Goal: Transaction & Acquisition: Purchase product/service

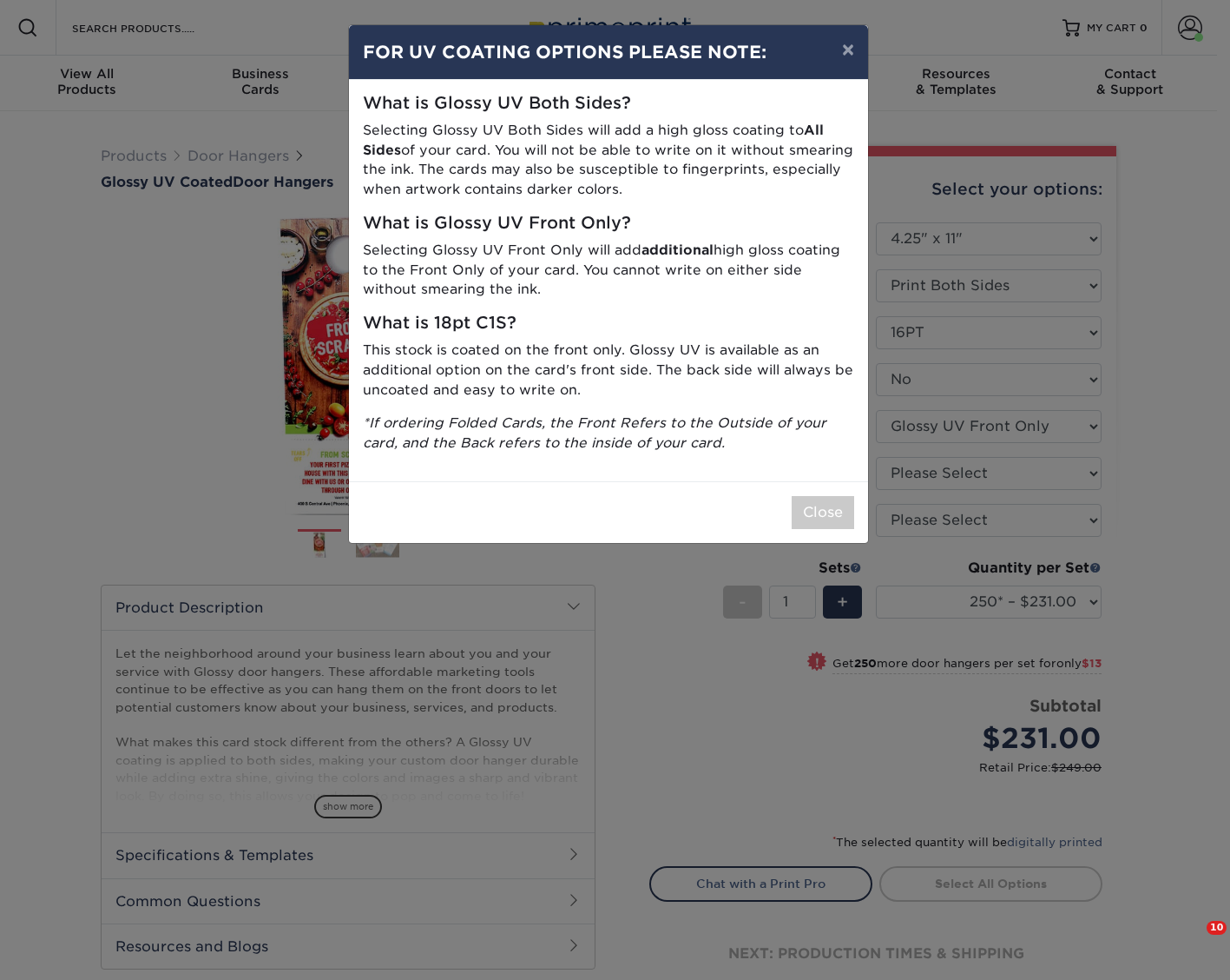
select select "4.25x11.00"
select select "0"
click at [805, 517] on button "Close" at bounding box center [822, 513] width 62 height 33
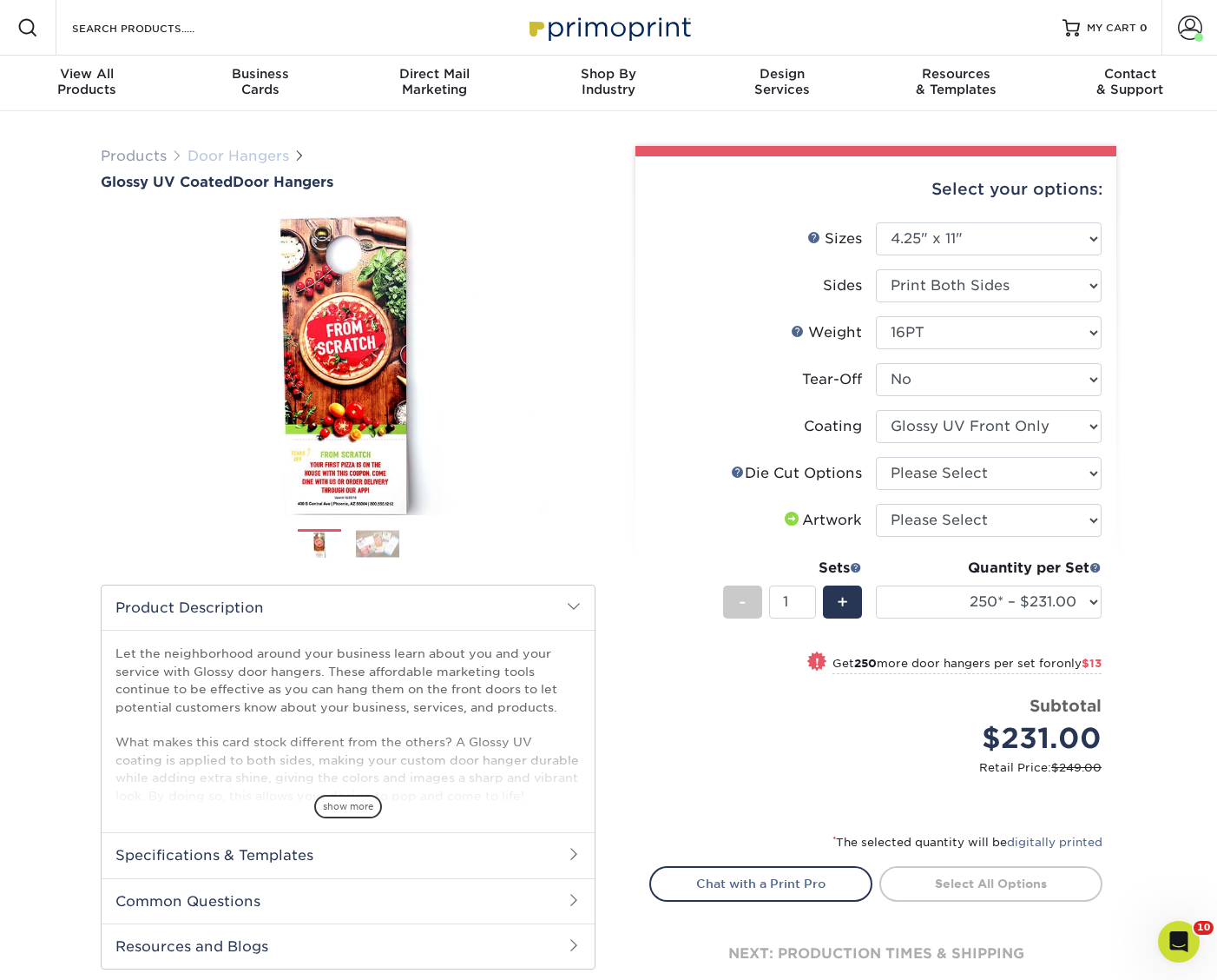
click at [227, 156] on link "Door Hangers" at bounding box center [238, 156] width 102 height 17
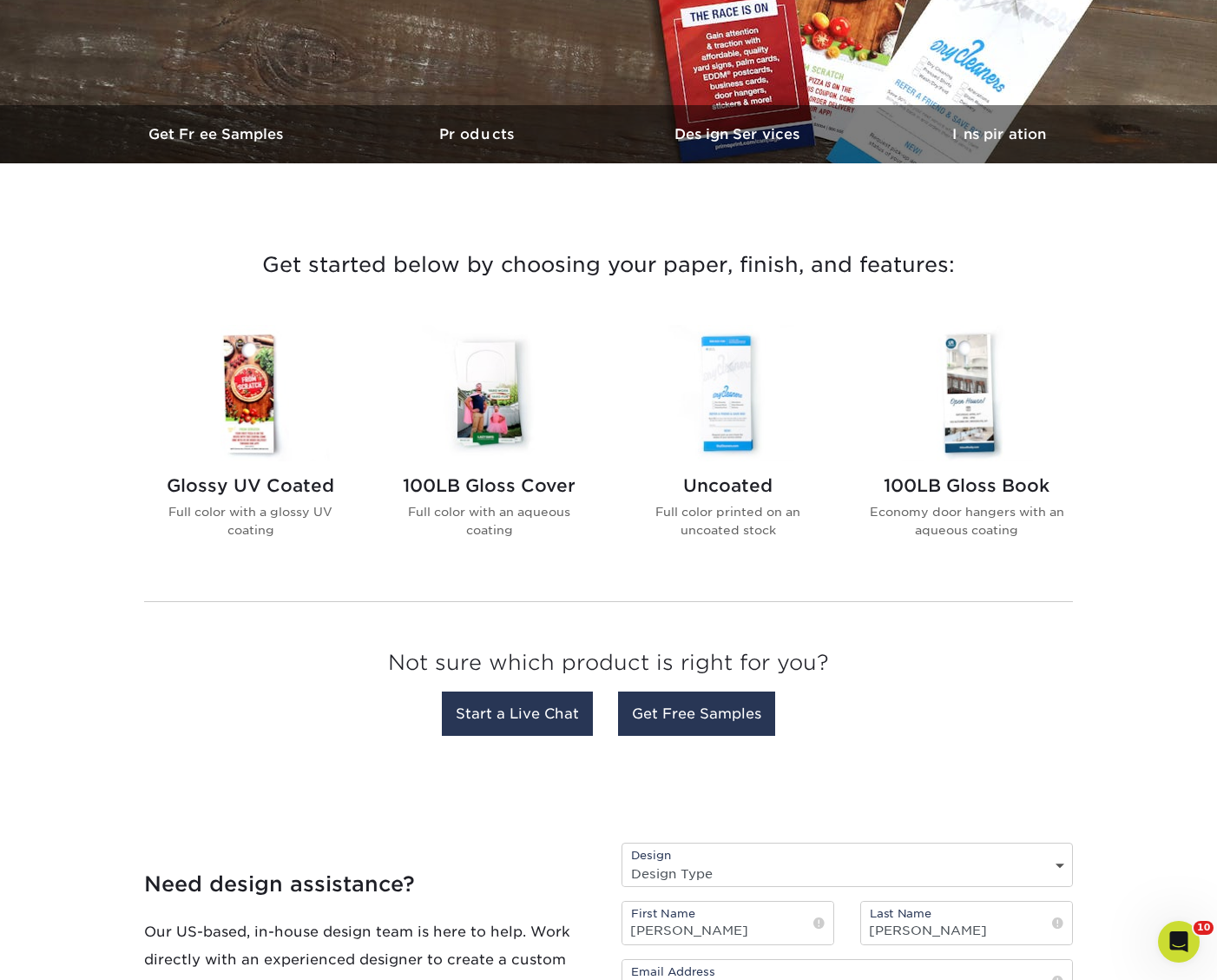
click at [313, 487] on h2 "Glossy UV Coated" at bounding box center [250, 485] width 197 height 20
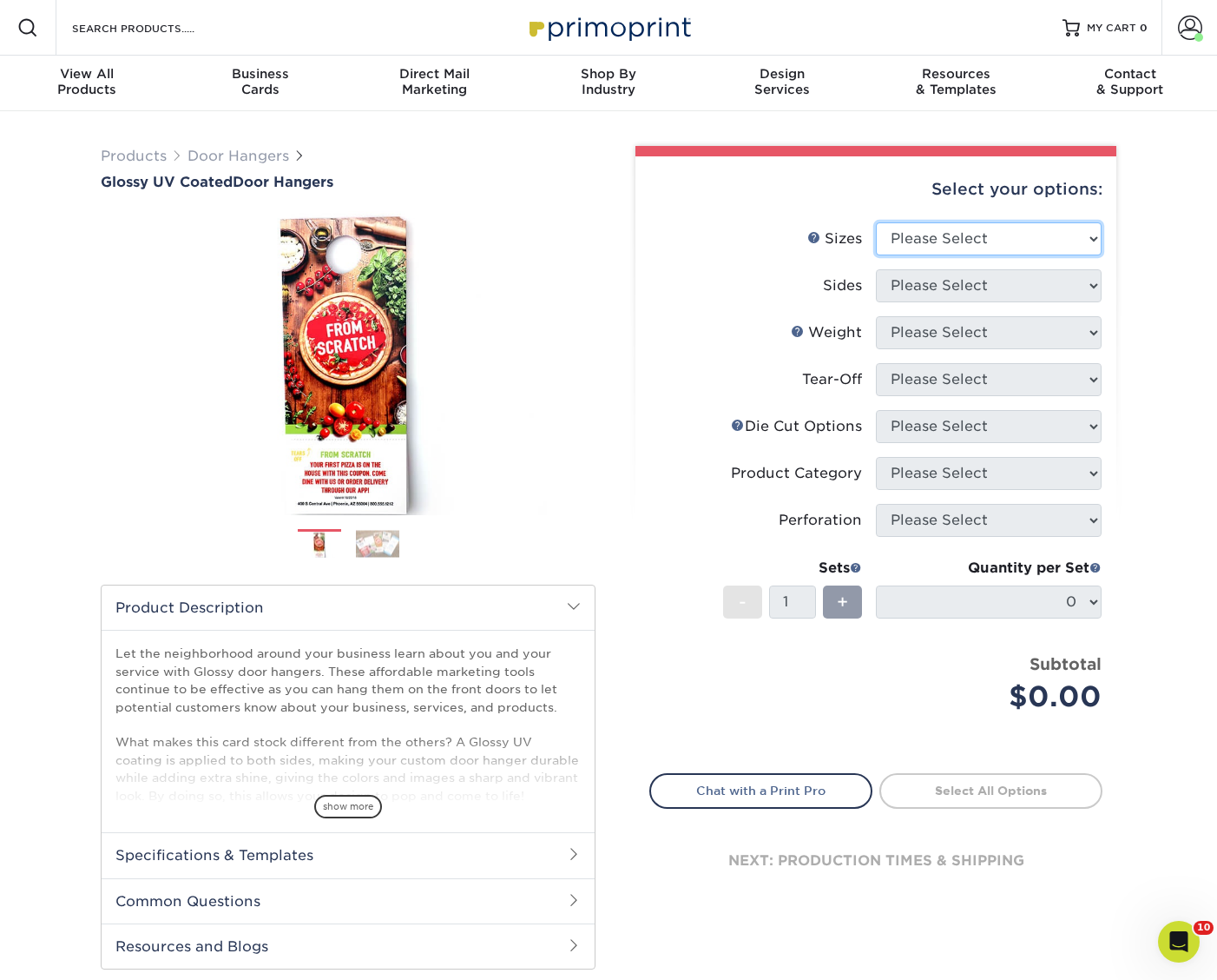
click at [915, 233] on select "Please Select 3.5" x 8.5" 3.5" x 11" 4" x 7" 4.25" x 11" 4.25" x 14"" at bounding box center [989, 239] width 226 height 33
select select "4.25x11.00"
click at [876, 223] on select "Please Select 3.5" x 8.5" 3.5" x 11" 4" x 7" 4.25" x 11" 4.25" x 14"" at bounding box center [989, 239] width 226 height 33
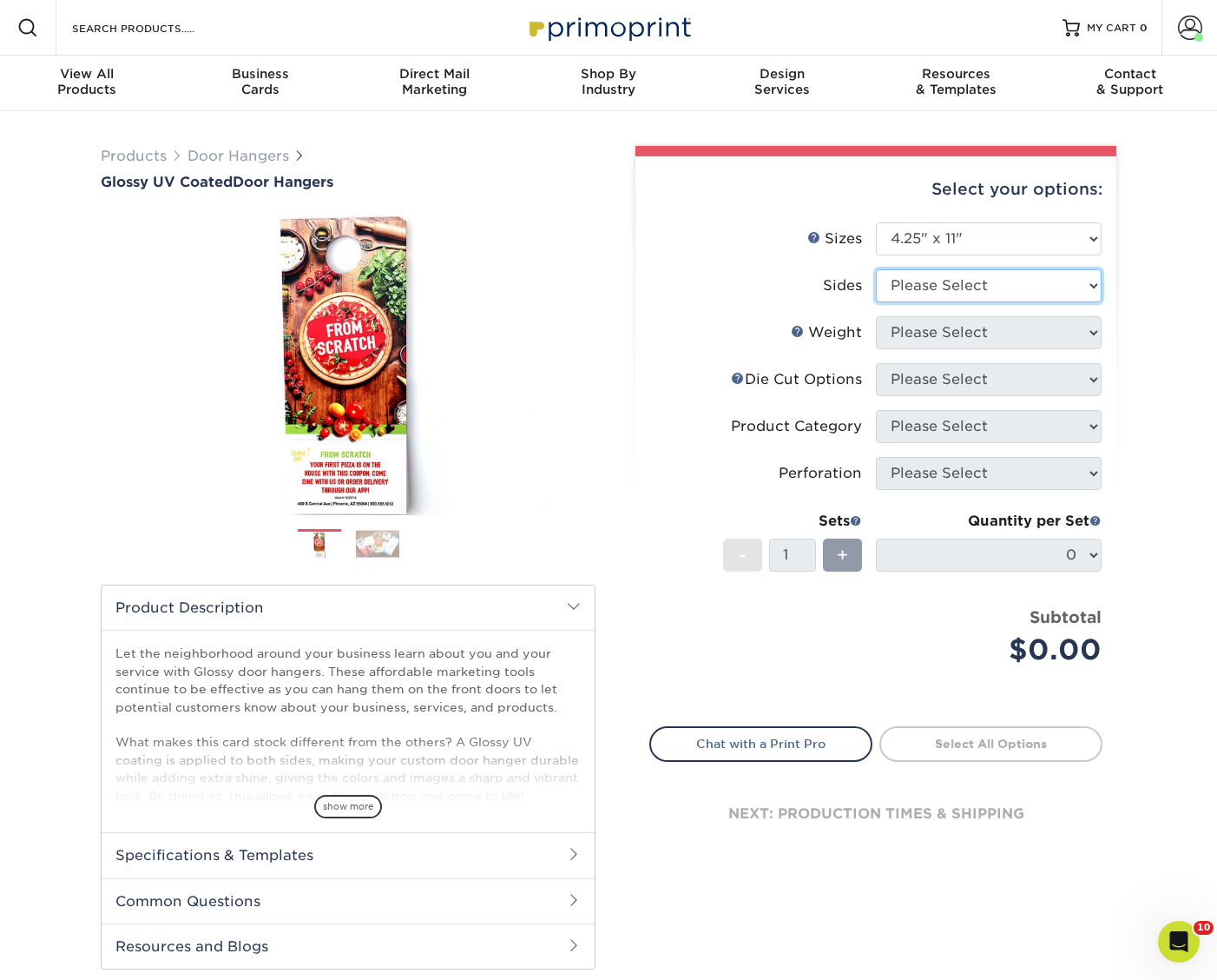
click at [932, 290] on select "Please Select Print Both Sides Print Front Only" at bounding box center [989, 286] width 226 height 33
select select "13abbda7-1d64-4f25-8bb2-c179b224825d"
click at [876, 269] on select "Please Select Print Both Sides Print Front Only" at bounding box center [989, 286] width 226 height 33
click at [932, 336] on select "Please Select 16PT 14PT" at bounding box center [989, 333] width 226 height 33
select select "16PT"
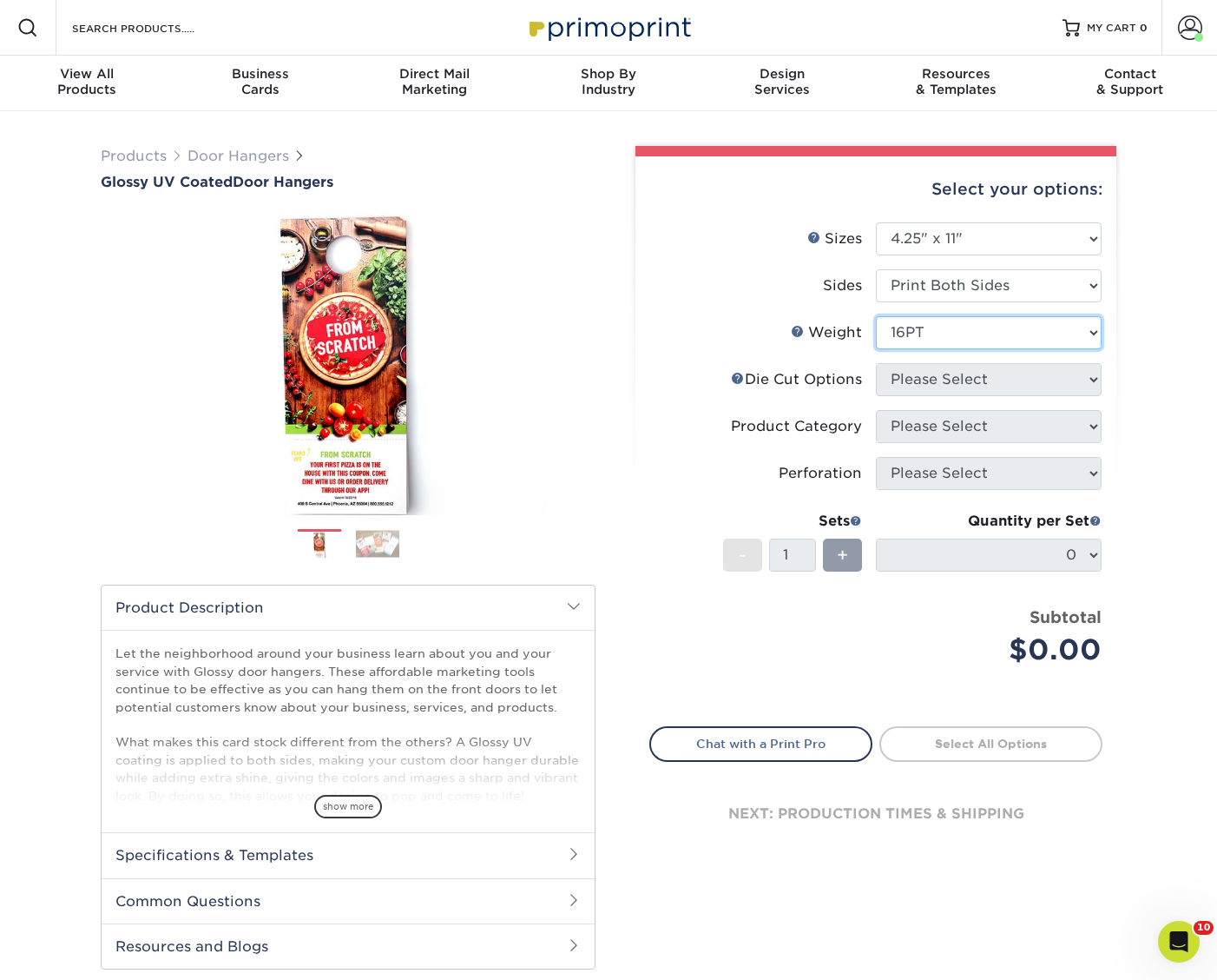
click at [876, 316] on select "Please Select 16PT 14PT" at bounding box center [989, 333] width 226 height 33
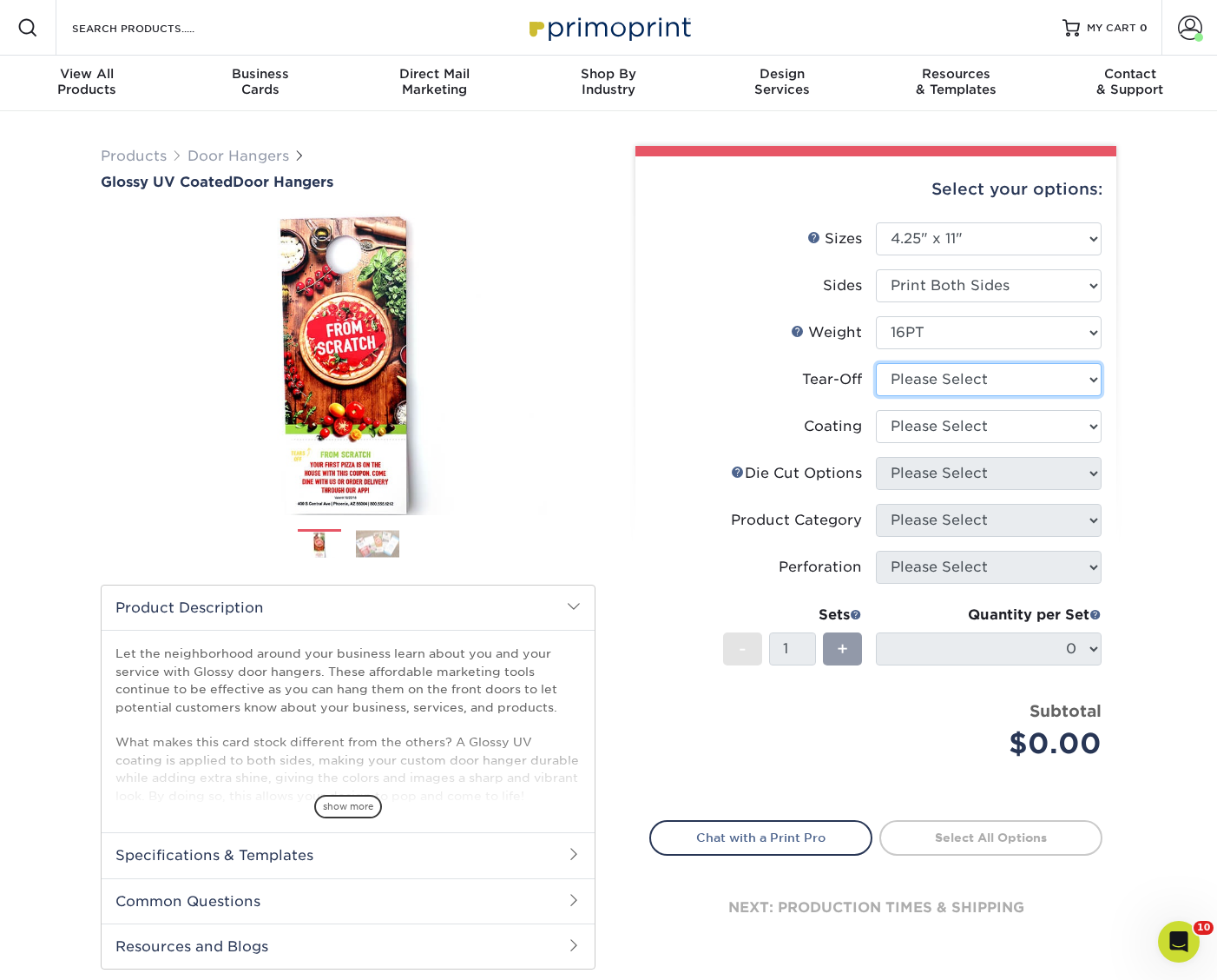
click at [941, 391] on select "Please Select Yes No" at bounding box center [989, 380] width 226 height 33
select select "0"
click at [876, 363] on select "Please Select Yes No" at bounding box center [989, 380] width 226 height 33
click at [958, 465] on ul "Sizes Help Sizes Please Select 3.5" x 8.5" 3.5" x 11" 4" x 7" 4.25" x 11" 4.25"…" at bounding box center [876, 504] width 453 height 564
click at [952, 410] on select at bounding box center [989, 426] width 226 height 33
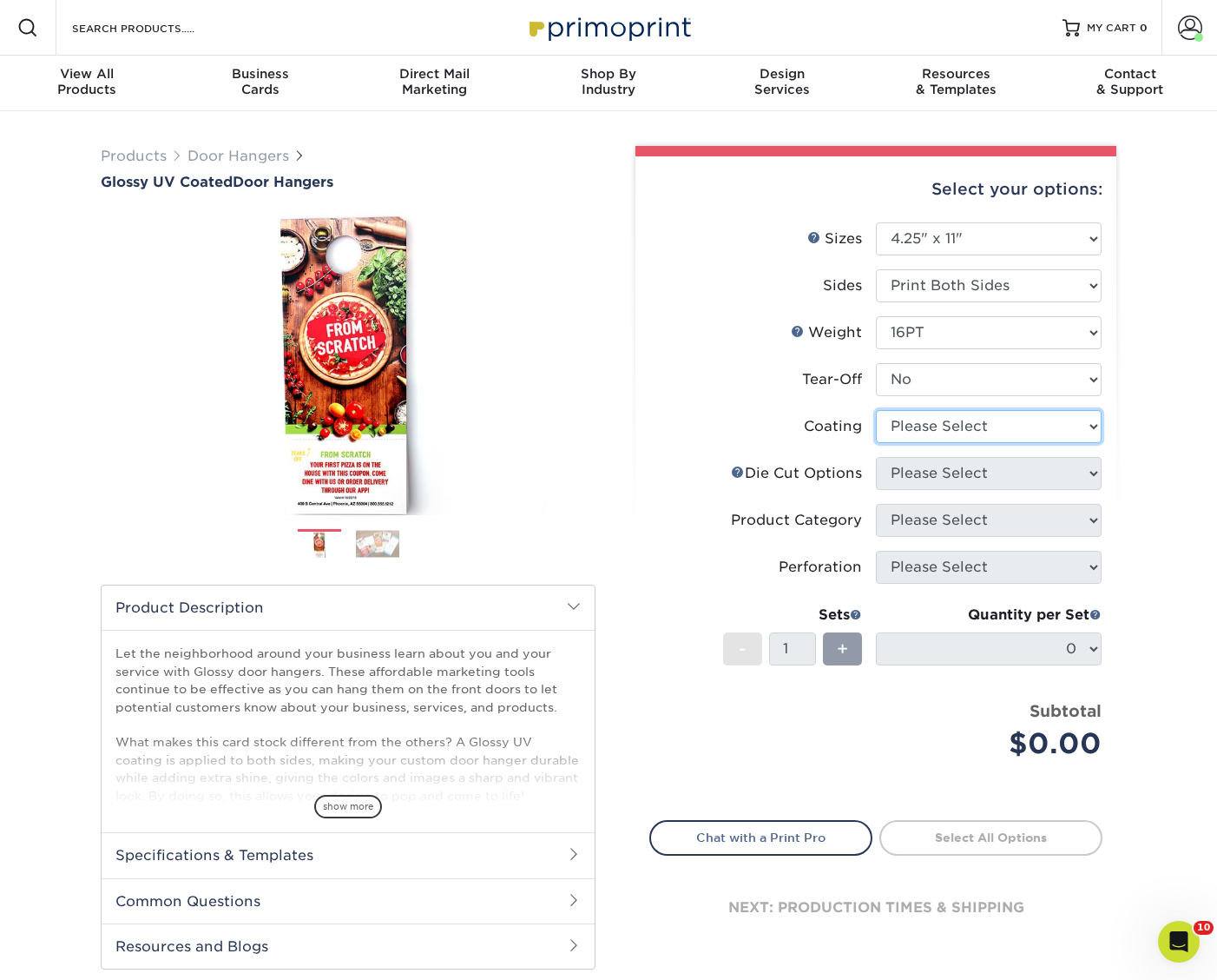
select select "1e8116af-acfc-44b1-83dc-8181aa338834"
click at [876, 410] on select at bounding box center [989, 426] width 226 height 33
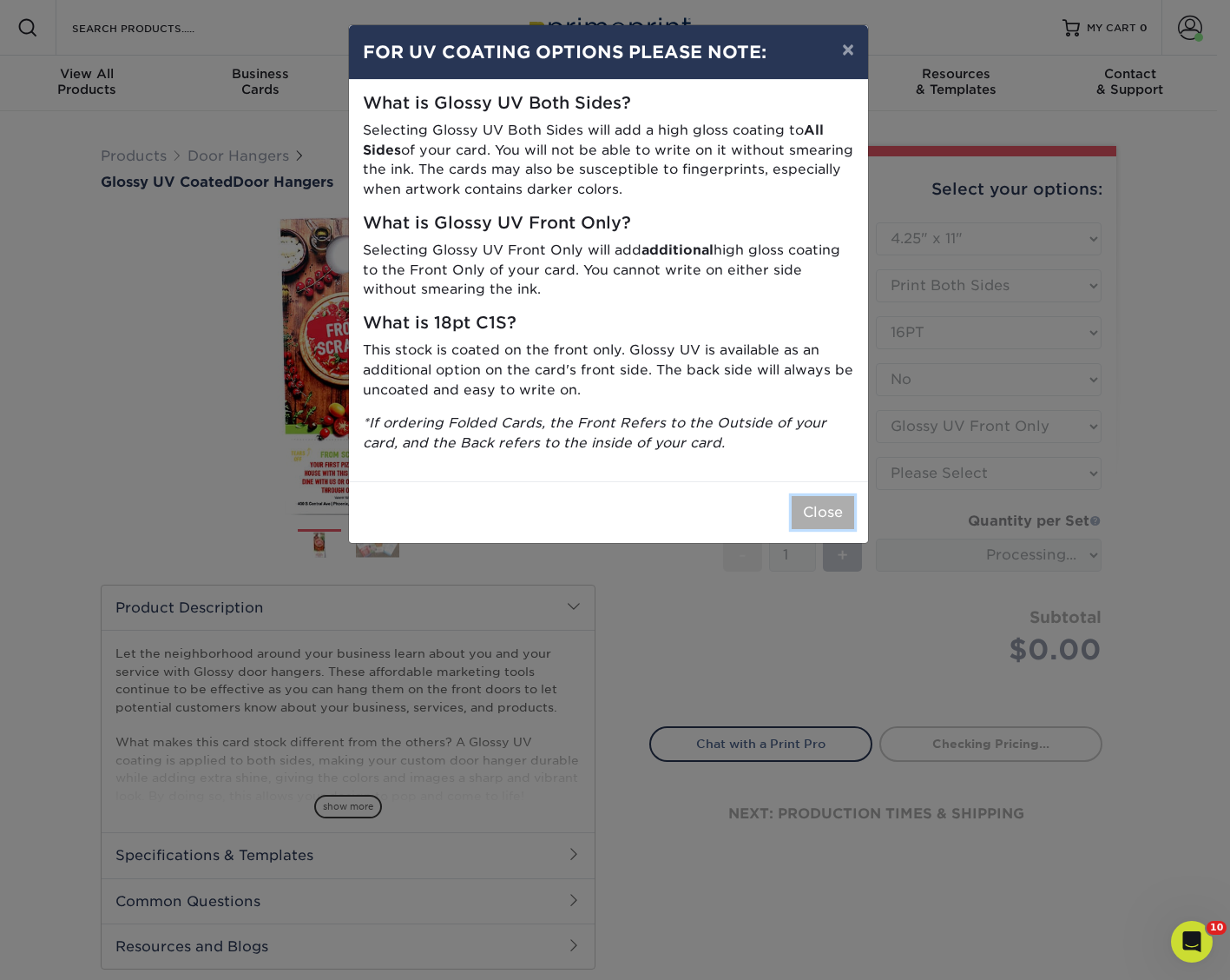
click at [822, 503] on button "Close" at bounding box center [822, 513] width 62 height 33
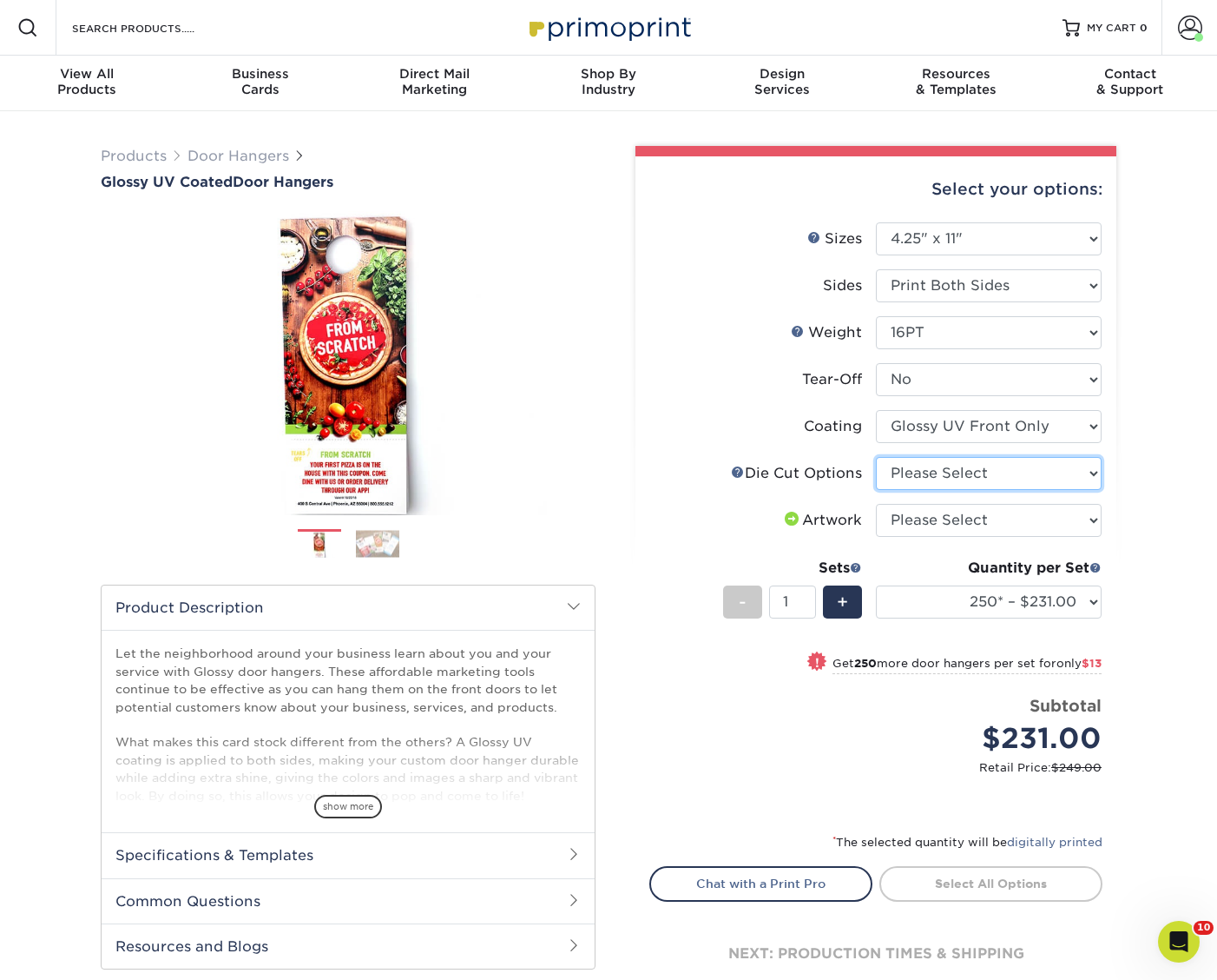
click at [919, 469] on select "Please Select Standard Die Cut Arch Die Cut Starburst Die Cut" at bounding box center [989, 474] width 226 height 33
select select "9ba5f603-4ed7-4bd1-aca1-e0ff9a34fc9a"
click at [876, 457] on select "Please Select Standard Die Cut Arch Die Cut Starburst Die Cut" at bounding box center [989, 474] width 226 height 33
click at [901, 510] on select "Please Select I will upload files I need a design - $100" at bounding box center [989, 520] width 226 height 33
select select "upload"
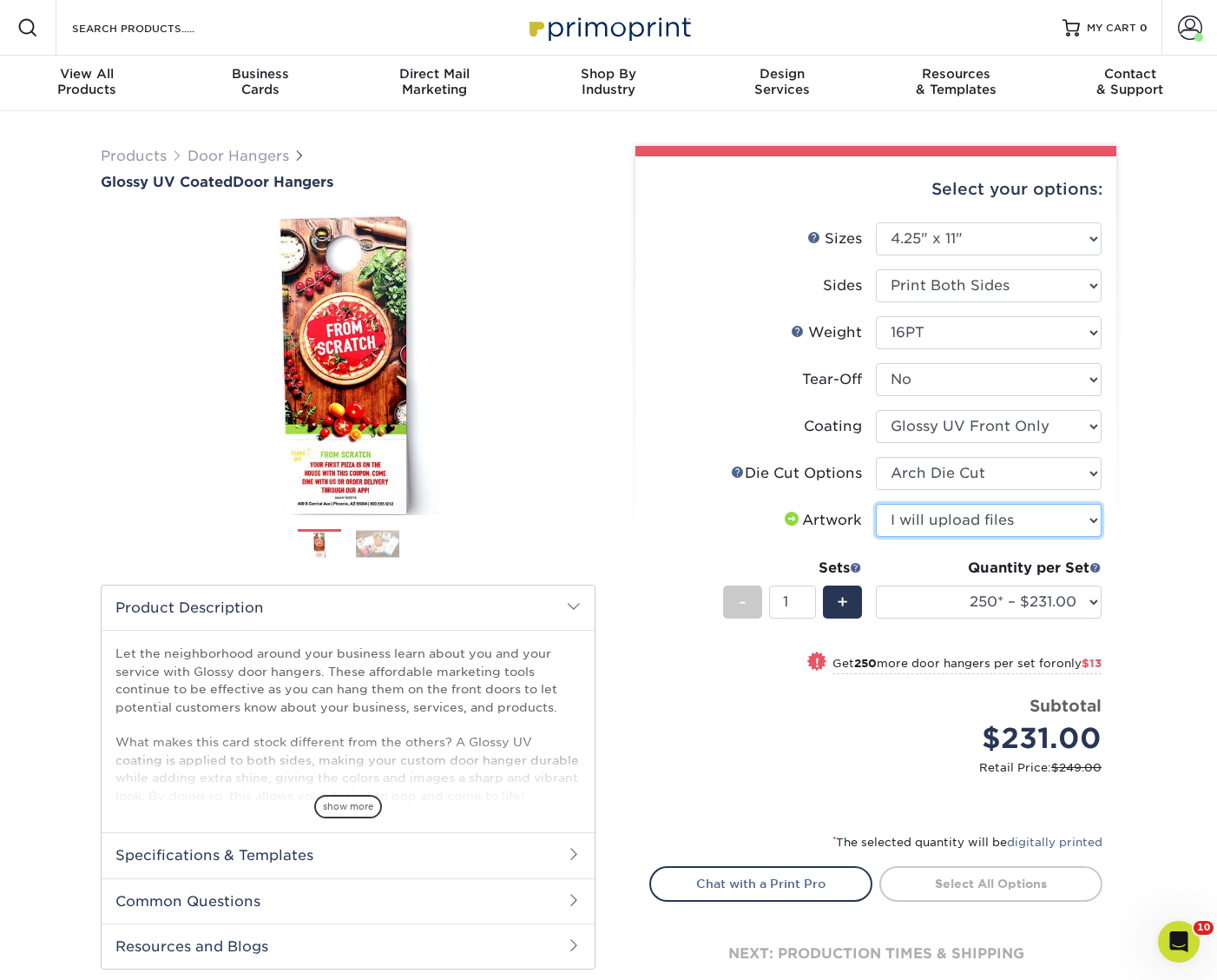
click at [876, 503] on select "Please Select I will upload files I need a design - $100" at bounding box center [989, 520] width 226 height 33
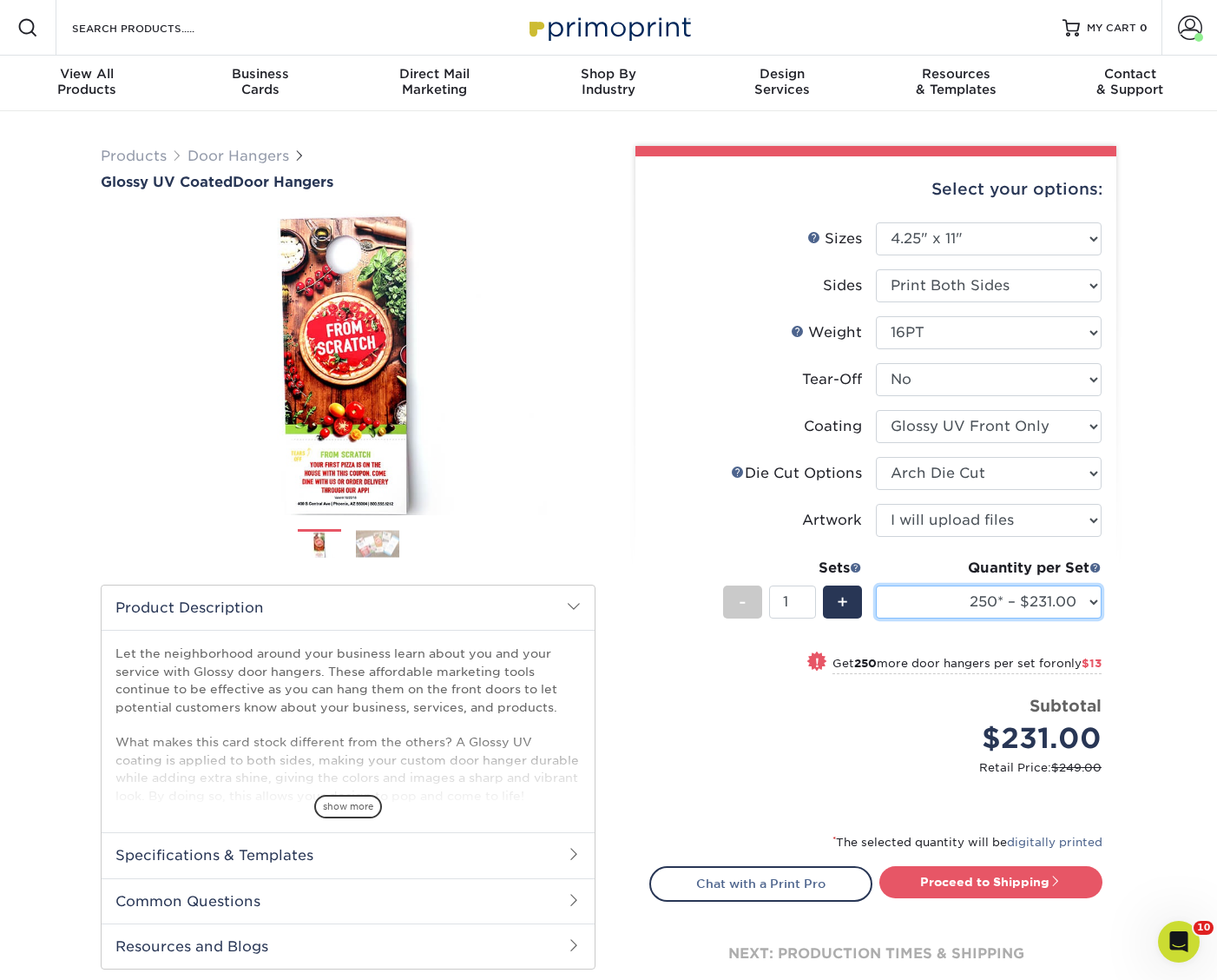
click at [966, 616] on select "250* – $231.00 500 – $244.00 1000 – $271.00 2500 – $415.00 5000 – $707.00 10000…" at bounding box center [989, 602] width 226 height 33
click at [876, 585] on select "250* – $231.00 500 – $244.00 1000 – $271.00 2500 – $415.00 5000 – $707.00 10000…" at bounding box center [989, 602] width 226 height 33
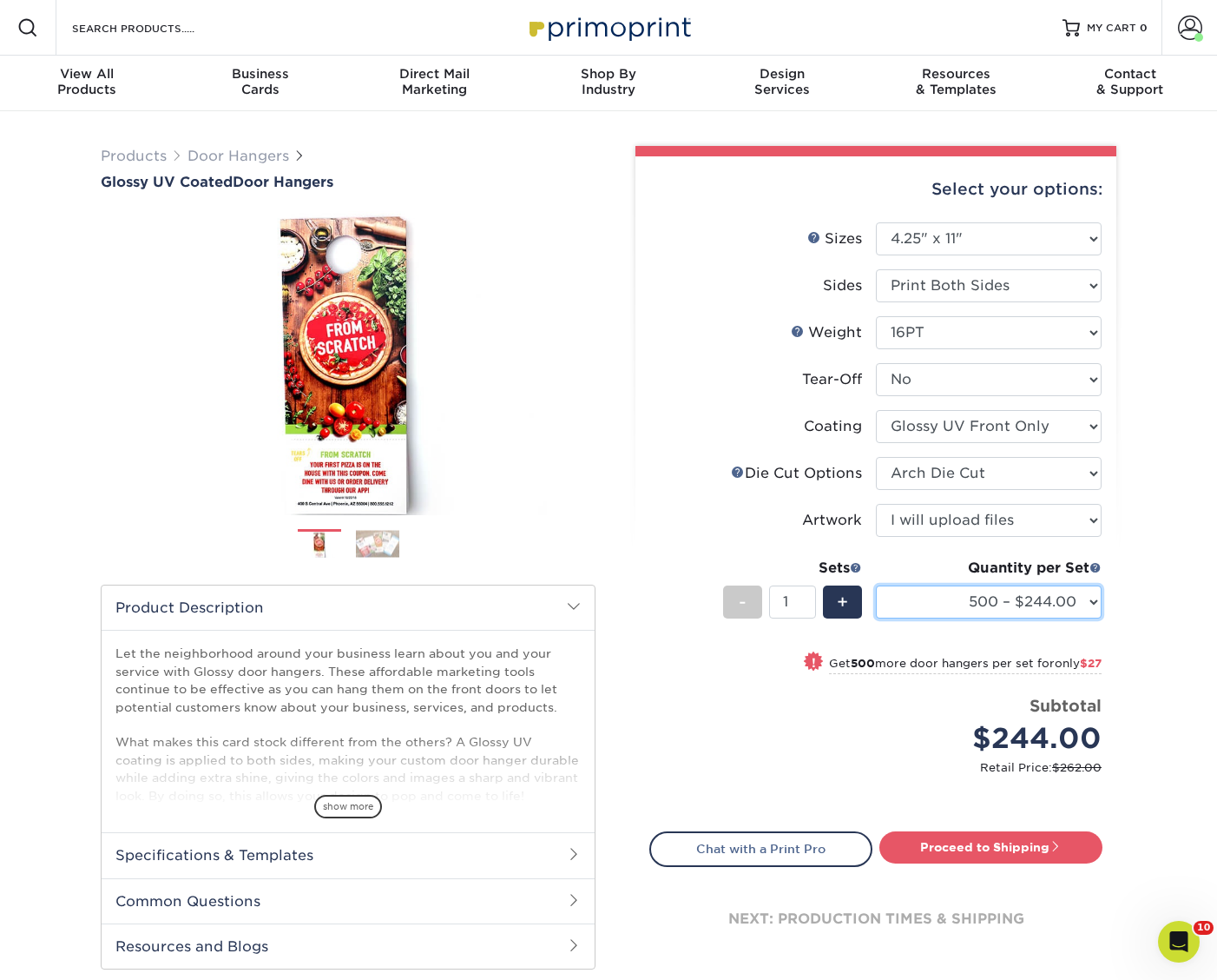
click at [1061, 595] on select "250* – $231.00 500 – $244.00 1000 – $271.00 2500 – $415.00 5000 – $707.00 10000…" at bounding box center [989, 602] width 226 height 33
click at [876, 585] on select "250* – $231.00 500 – $244.00 1000 – $271.00 2500 – $415.00 5000 – $707.00 10000…" at bounding box center [989, 602] width 226 height 33
click at [942, 587] on select "250* – $231.00 500 – $244.00 1000 – $271.00 2500 – $415.00 5000 – $707.00 10000…" at bounding box center [989, 602] width 226 height 33
select select "2500 – $415.00"
click at [876, 585] on select "250* – $231.00 500 – $244.00 1000 – $271.00 2500 – $415.00 5000 – $707.00 10000…" at bounding box center [989, 602] width 226 height 33
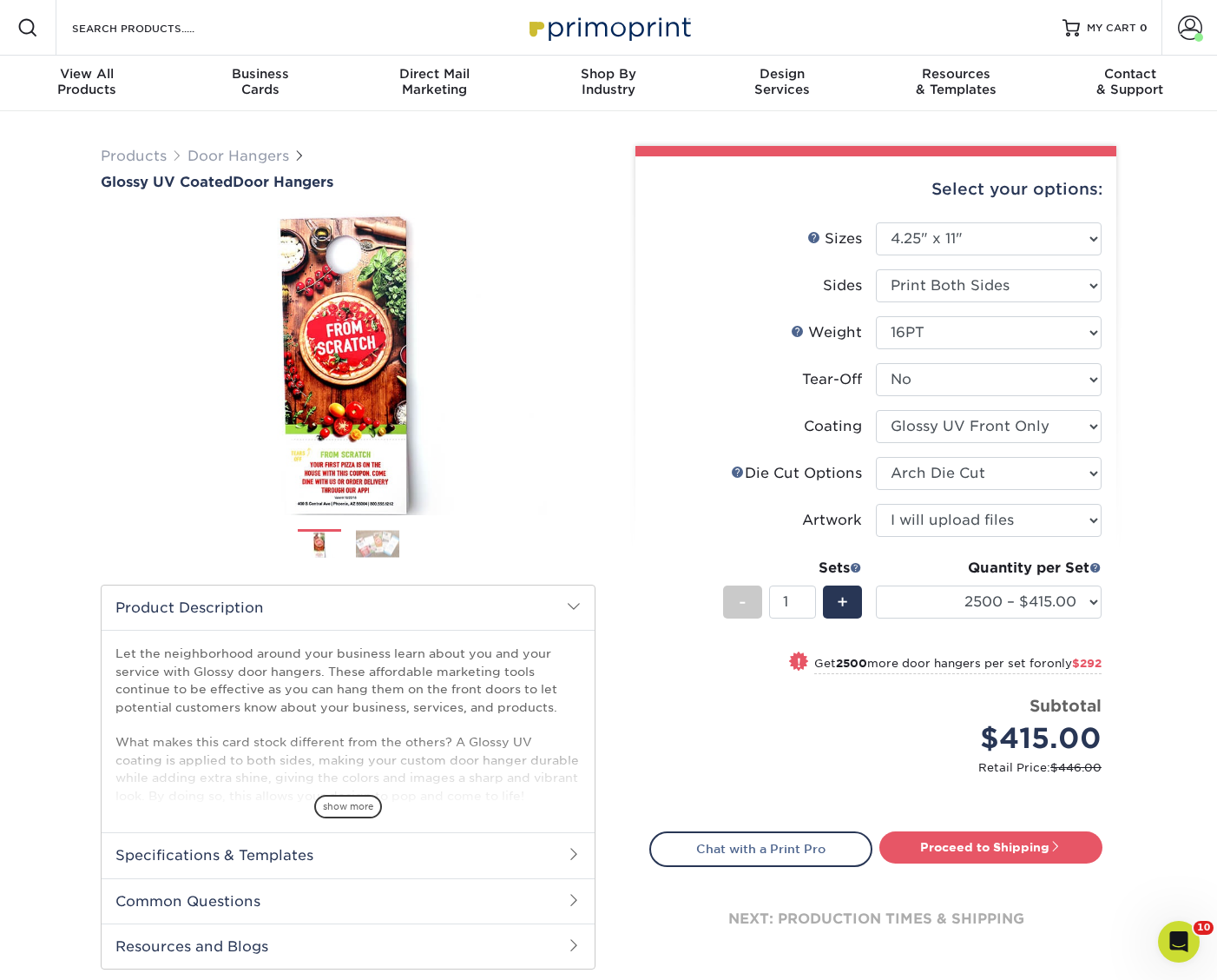
click at [932, 783] on li "Price per set $415.00 Subtotal $415.00 Retail Price: $446.00" at bounding box center [876, 745] width 425 height 103
click at [956, 848] on link "Proceed to Shipping" at bounding box center [991, 846] width 223 height 32
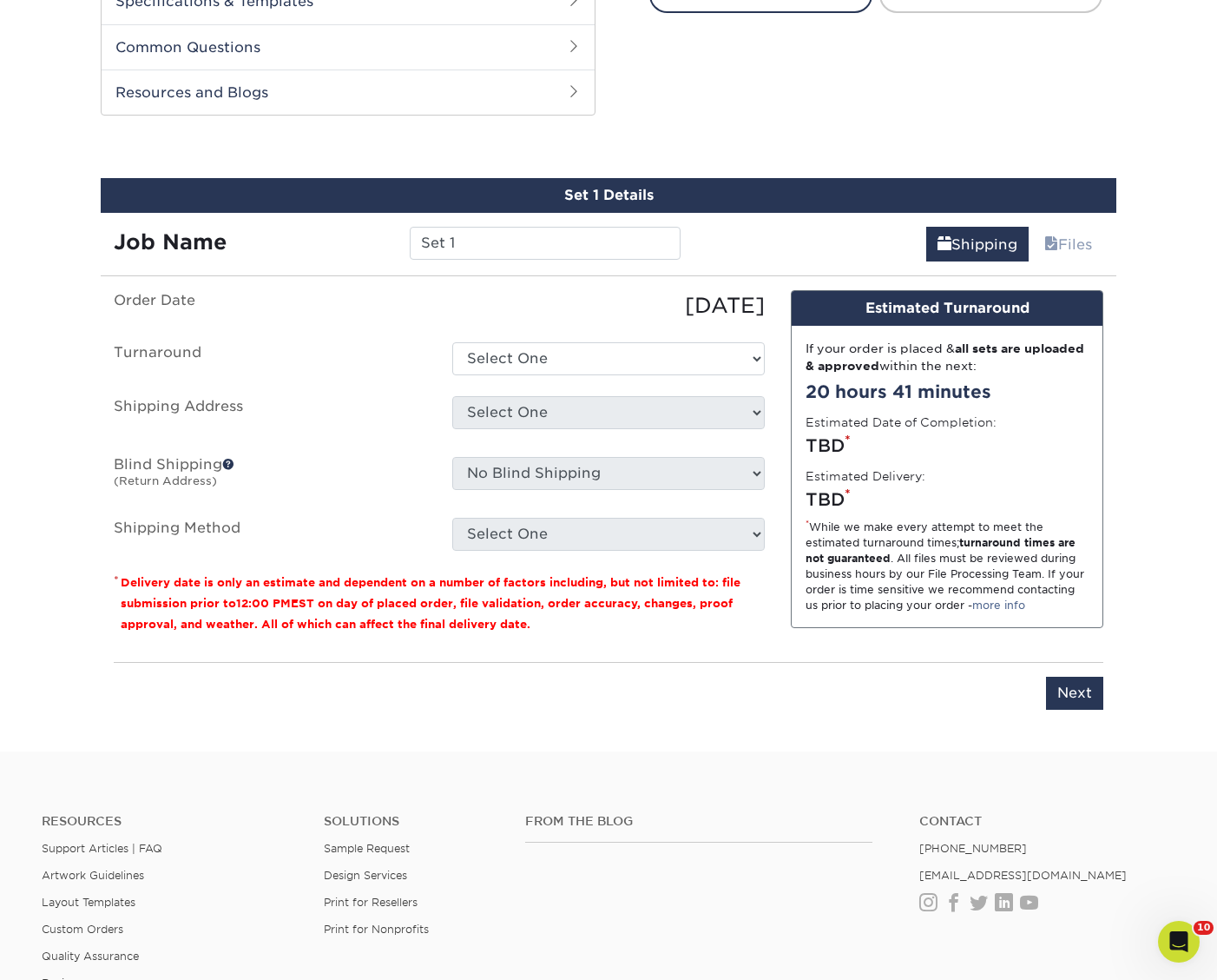
scroll to position [884, 0]
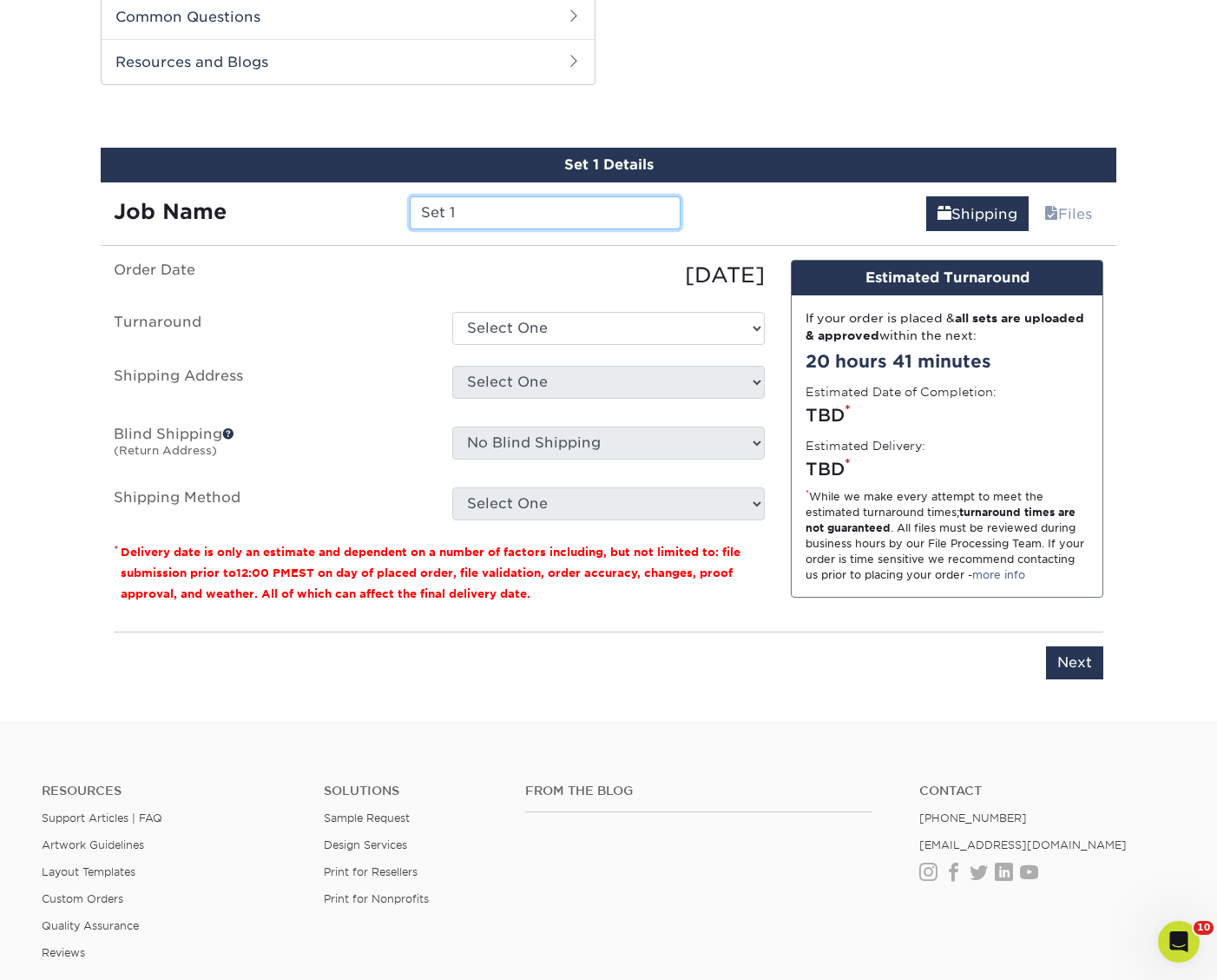
drag, startPoint x: 932, startPoint y: 783, endPoint x: 542, endPoint y: 227, distance: 679.1
click at [542, 227] on input "Set 1" at bounding box center [544, 213] width 270 height 33
type input "Evolution Door Hangers"
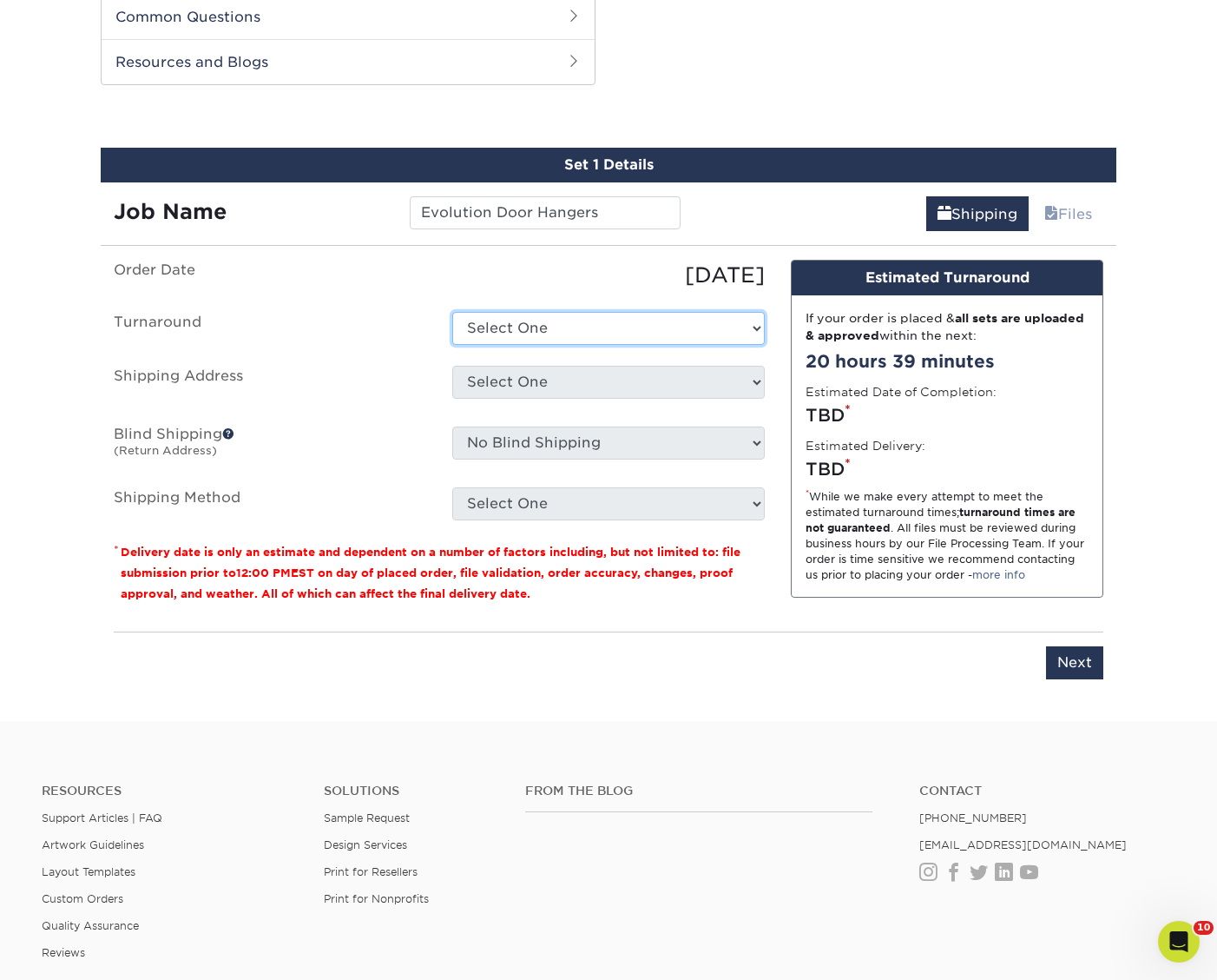
click at [510, 341] on select "Select One 2-4 Business Days 2 Day Next Business Day" at bounding box center [608, 328] width 312 height 33
select select "ed56f0d5-f1b3-4f42-8776-691e99e392a8"
click at [452, 312] on select "Select One 2-4 Business Days 2 Day Next Business Day" at bounding box center [608, 328] width 312 height 33
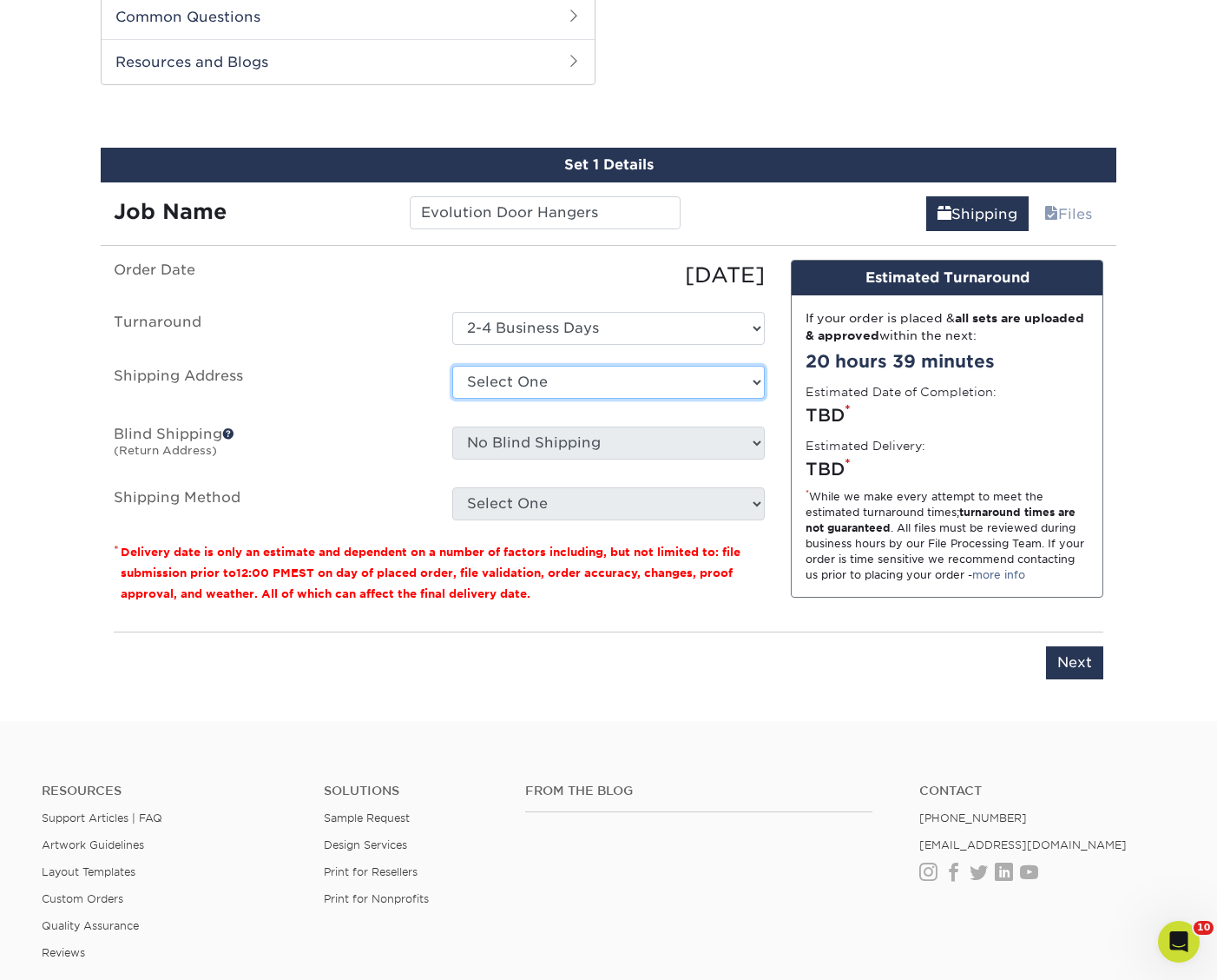
click at [527, 386] on select "Select One All Star Window Coverings Apache Junction Arizona Olives Arizona Oli…" at bounding box center [608, 382] width 312 height 33
select select "283990"
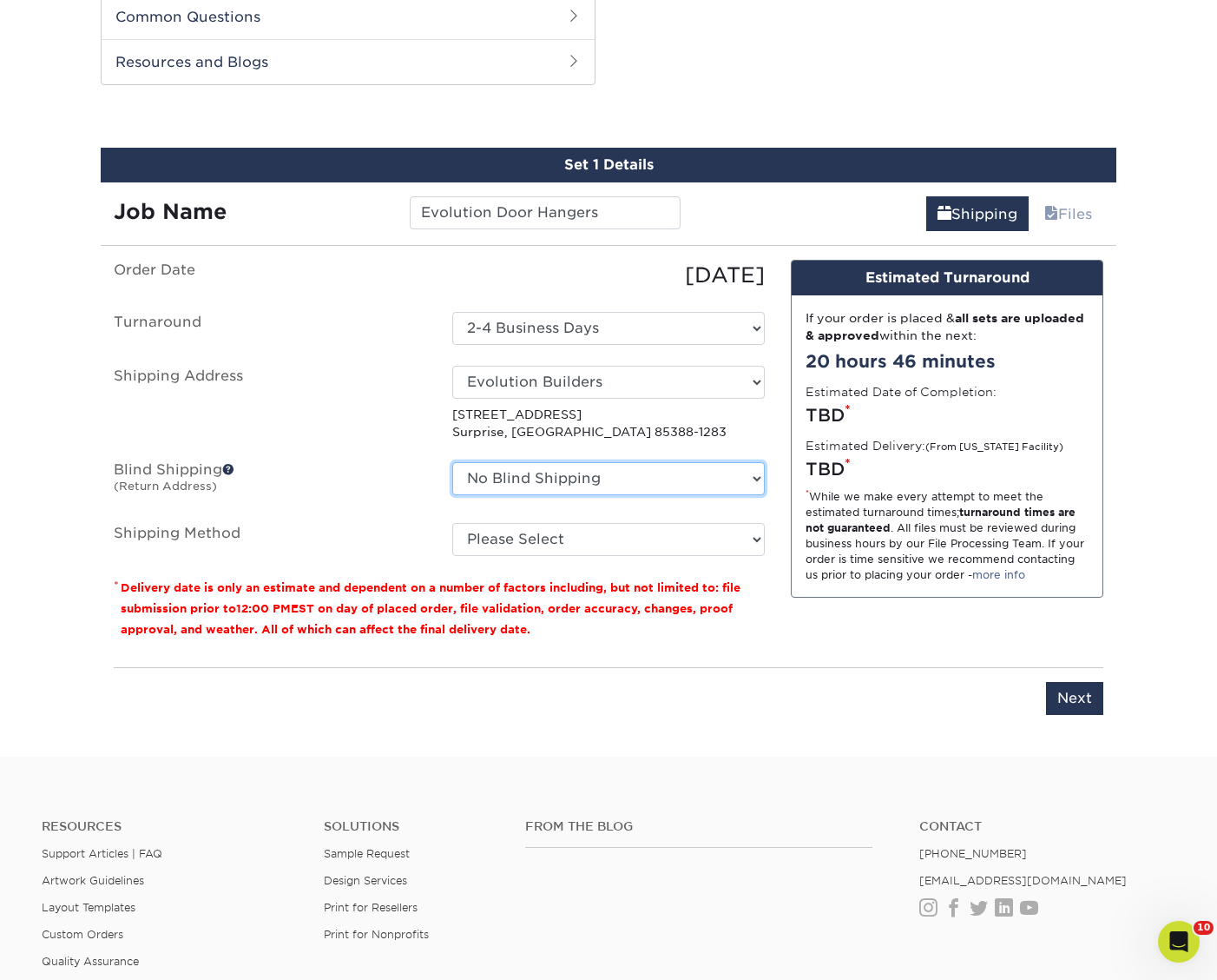
click at [656, 477] on select "No Blind Shipping All Star Window Coverings Apache Junction Arizona Olives Ariz…" at bounding box center [608, 478] width 312 height 33
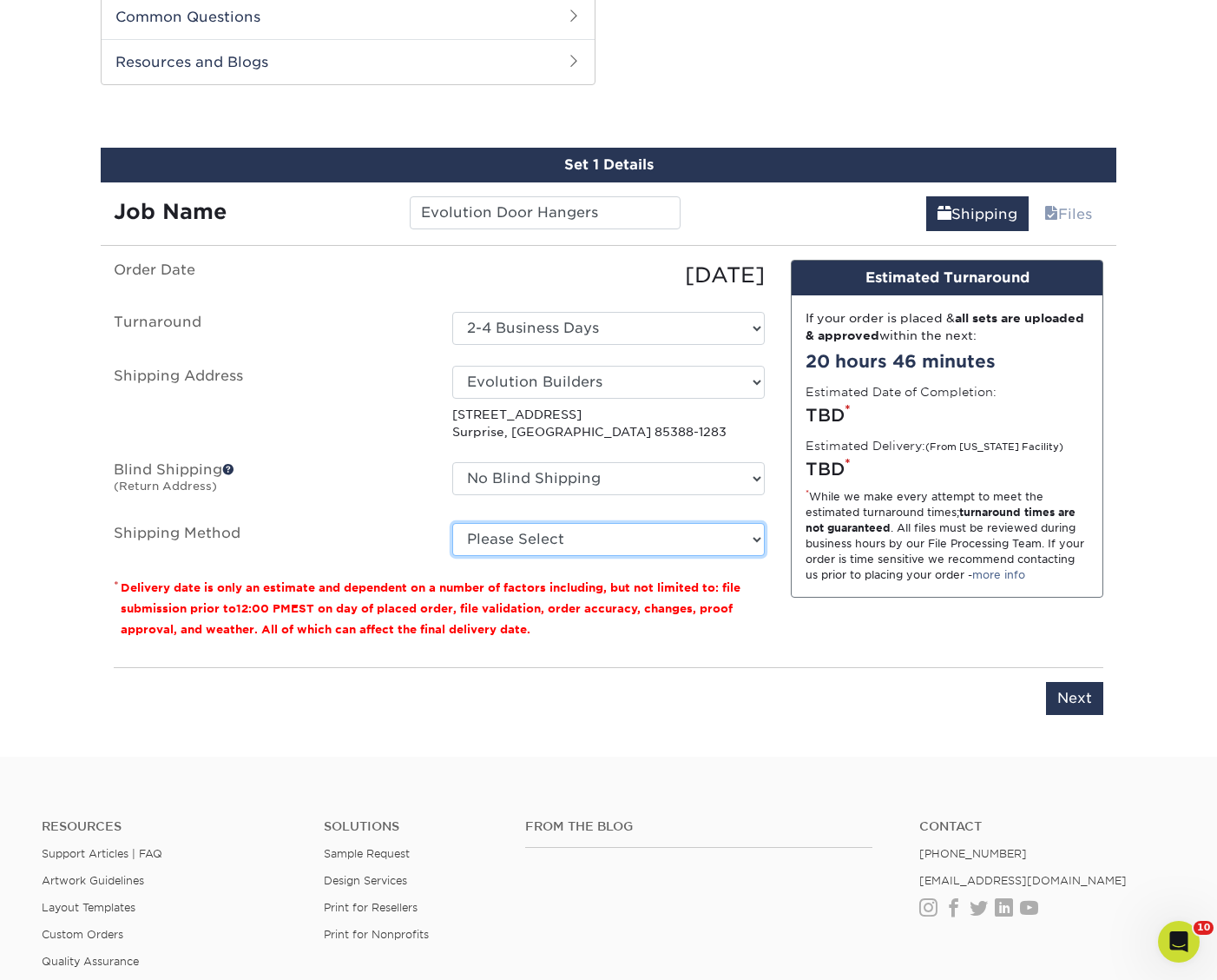
click at [547, 542] on select "Please Select Ground Shipping (+$52.25) 3 Day Shipping Service (+$80.10) 2 Day …" at bounding box center [608, 540] width 312 height 33
select select "03"
click at [452, 523] on select "Please Select Ground Shipping (+$52.25) 3 Day Shipping Service (+$80.10) 2 Day …" at bounding box center [608, 540] width 312 height 33
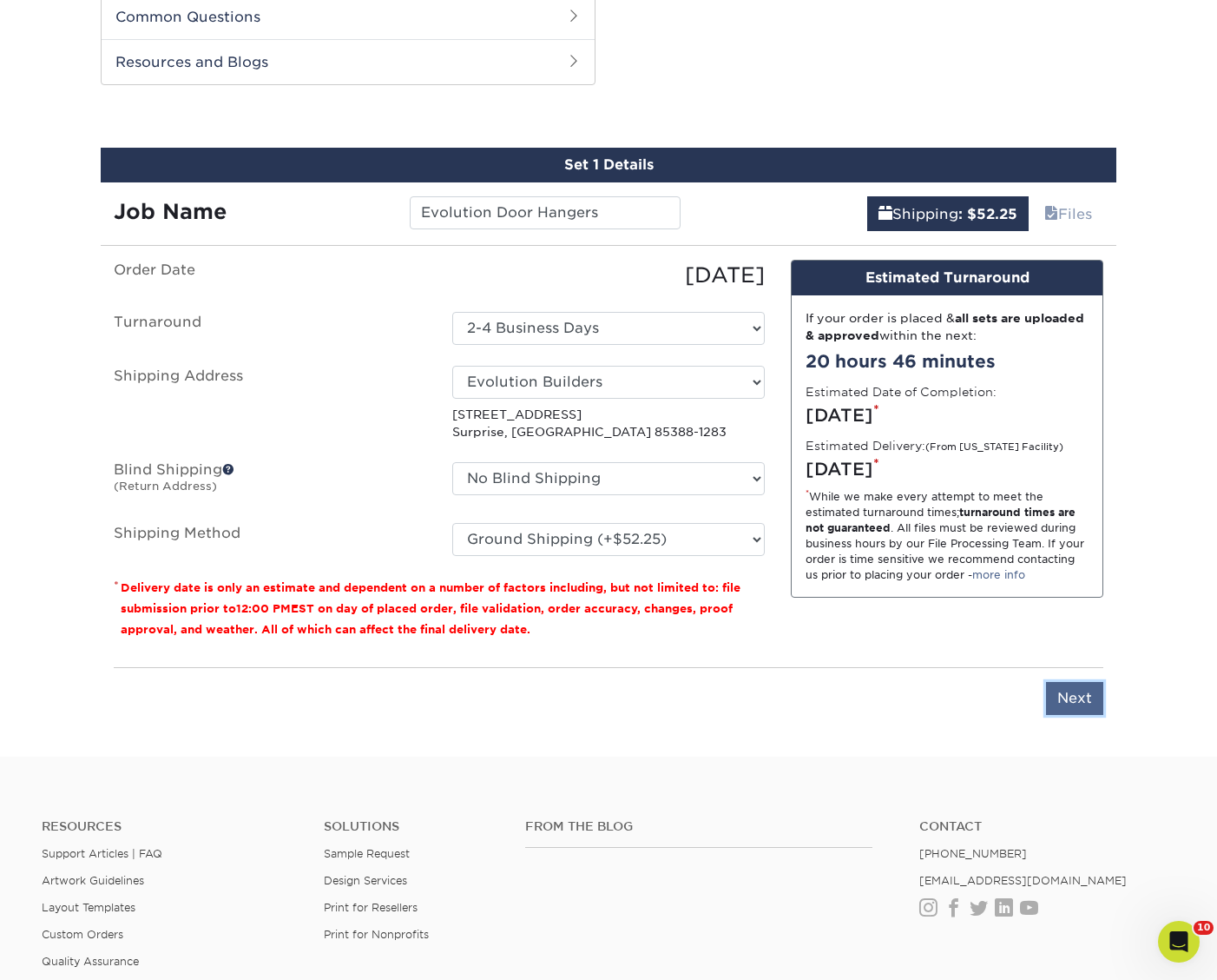
click at [1064, 698] on input "Next" at bounding box center [1075, 698] width 57 height 33
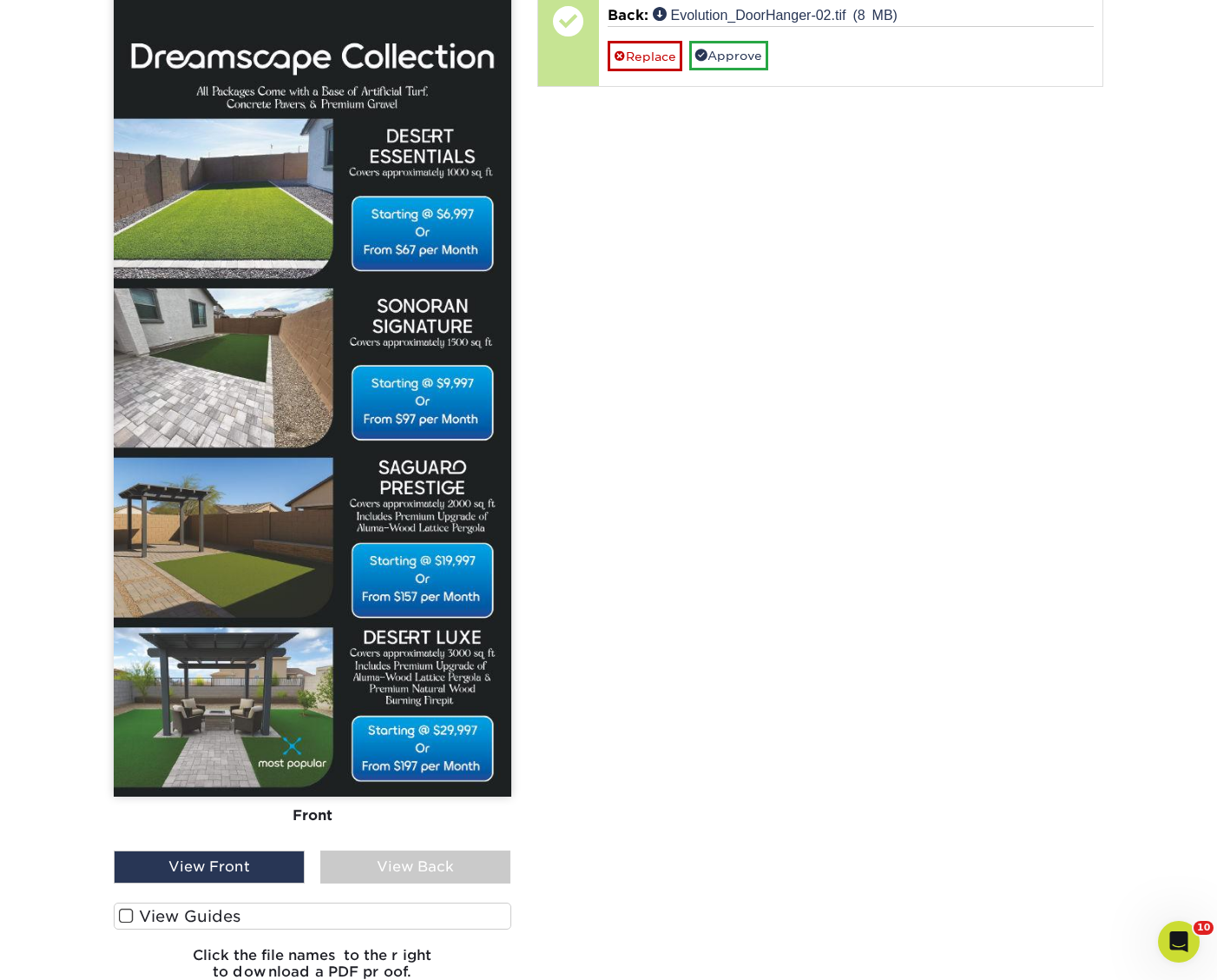
scroll to position [1453, 0]
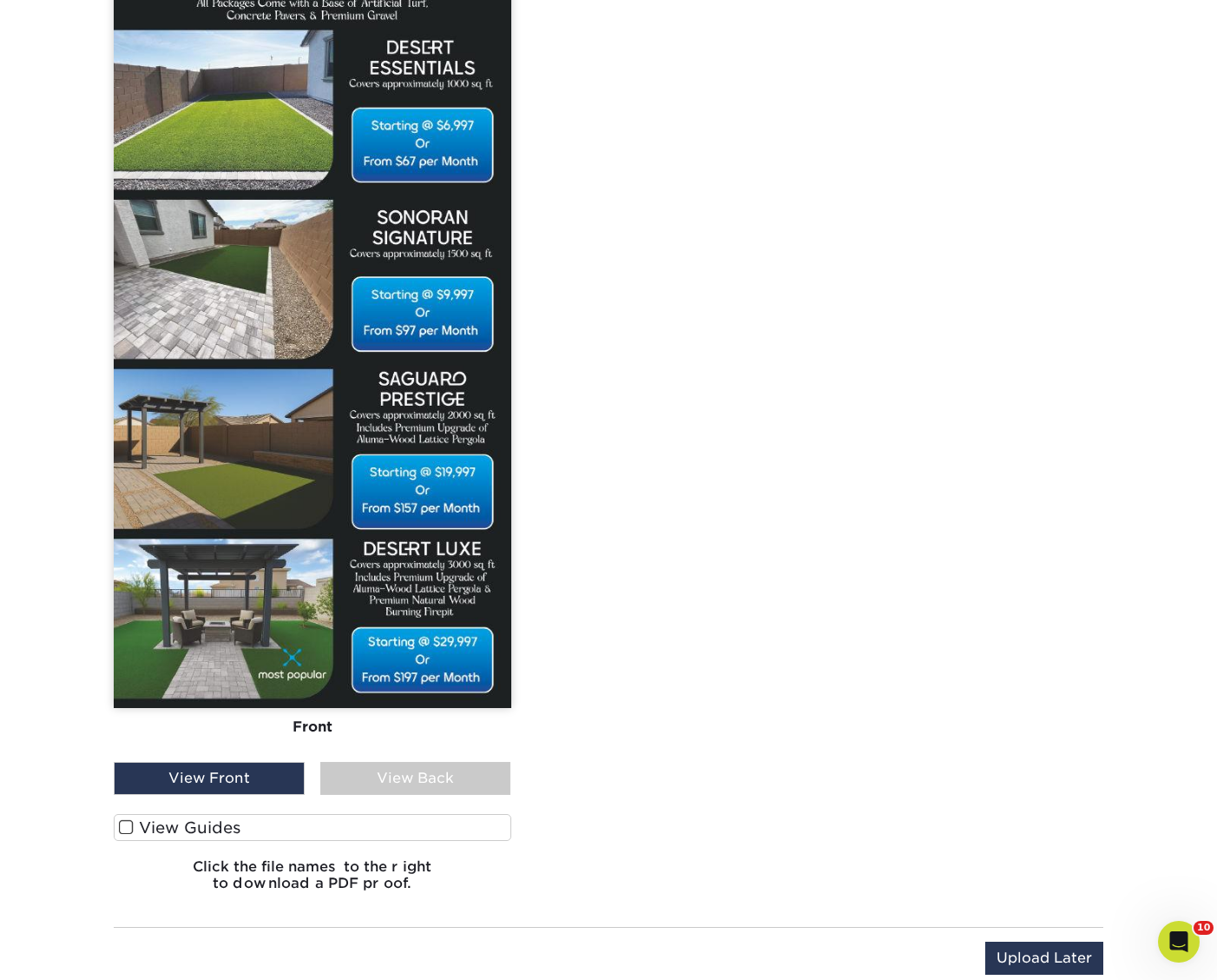
click at [204, 836] on label "View Guides" at bounding box center [312, 827] width 398 height 27
click at [0, 0] on input "View Guides" at bounding box center [0, 0] width 0 height 0
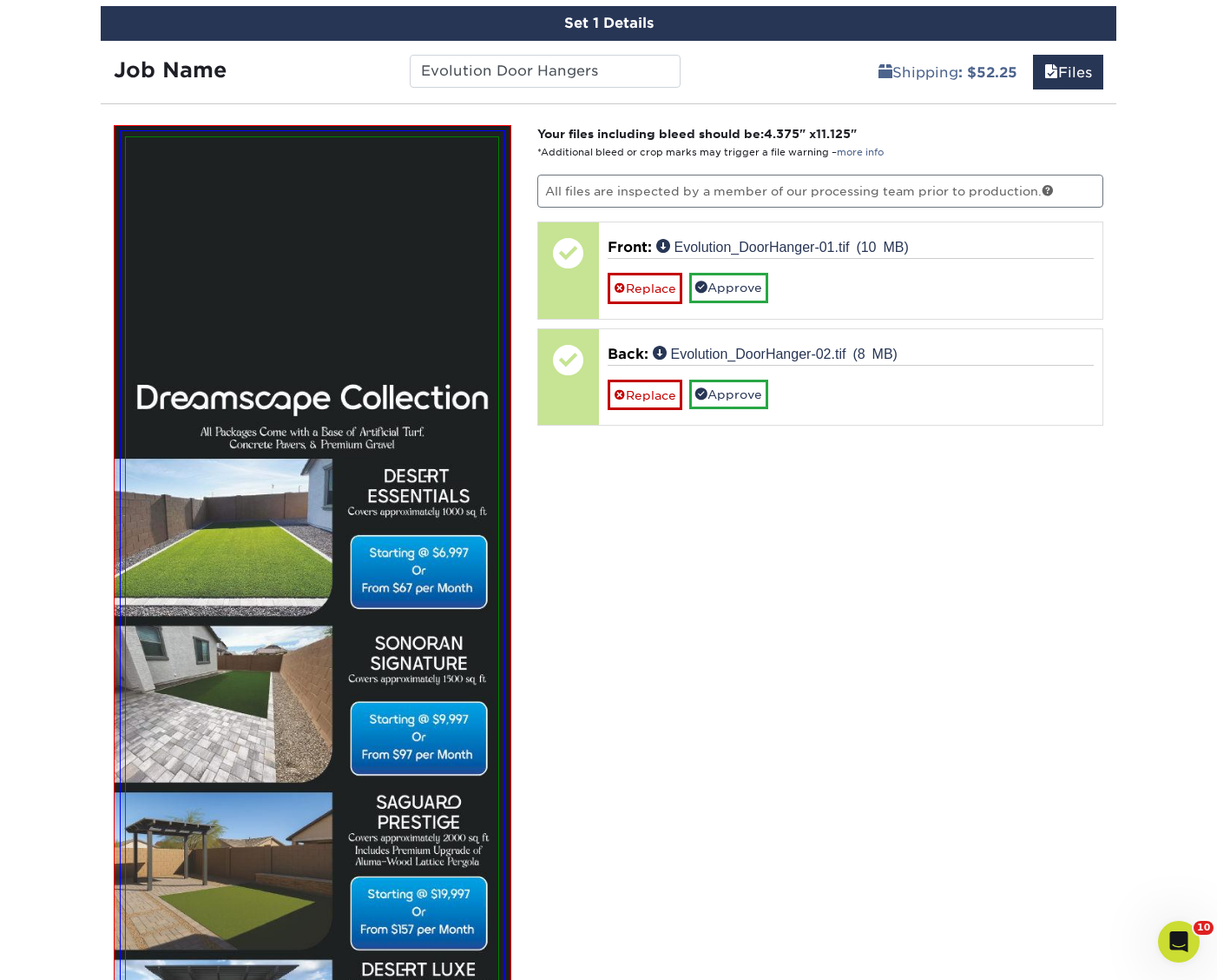
scroll to position [1023, 0]
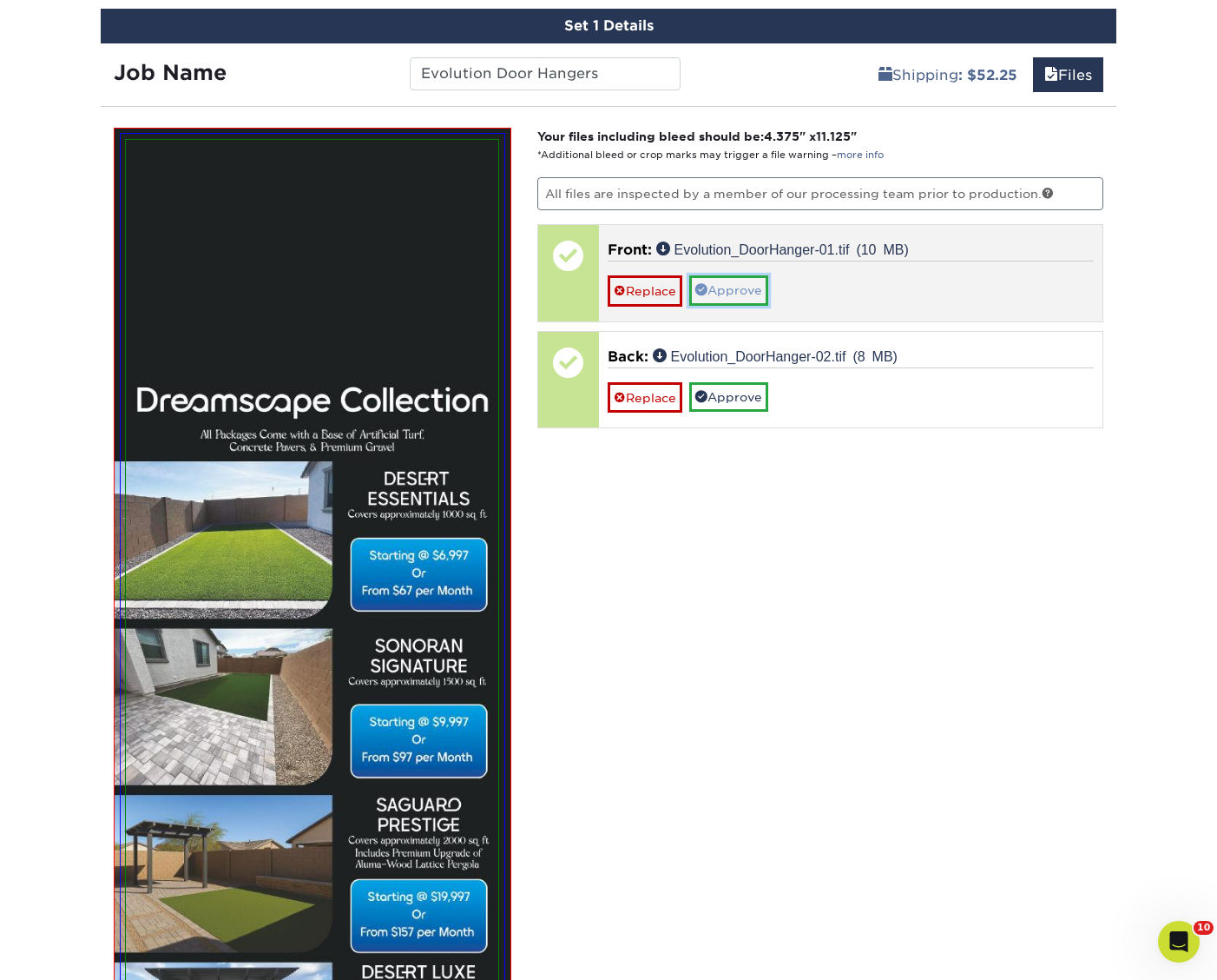
click at [723, 297] on link "Approve" at bounding box center [729, 290] width 79 height 30
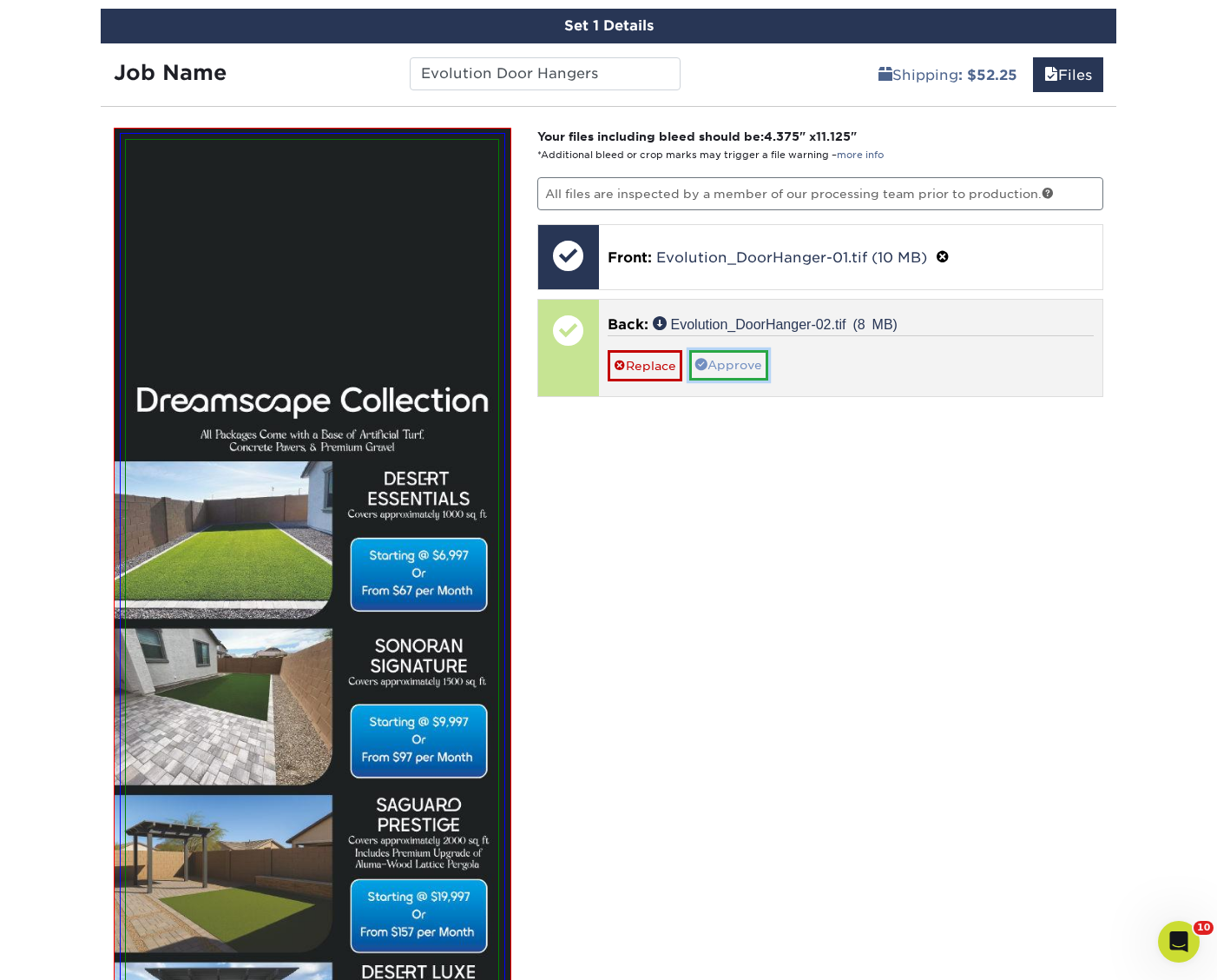
click at [724, 356] on link "Approve" at bounding box center [729, 364] width 79 height 30
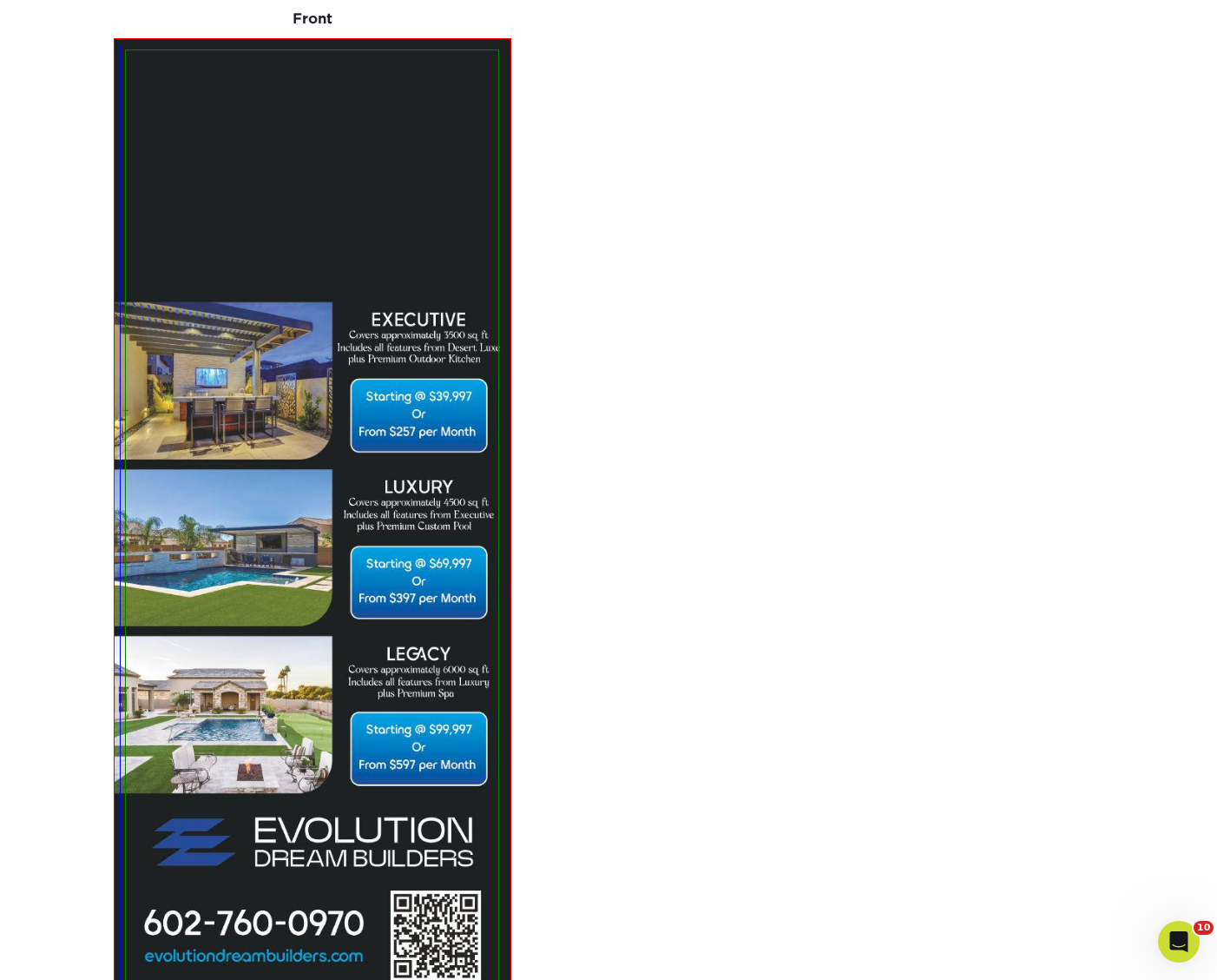
scroll to position [3038, 0]
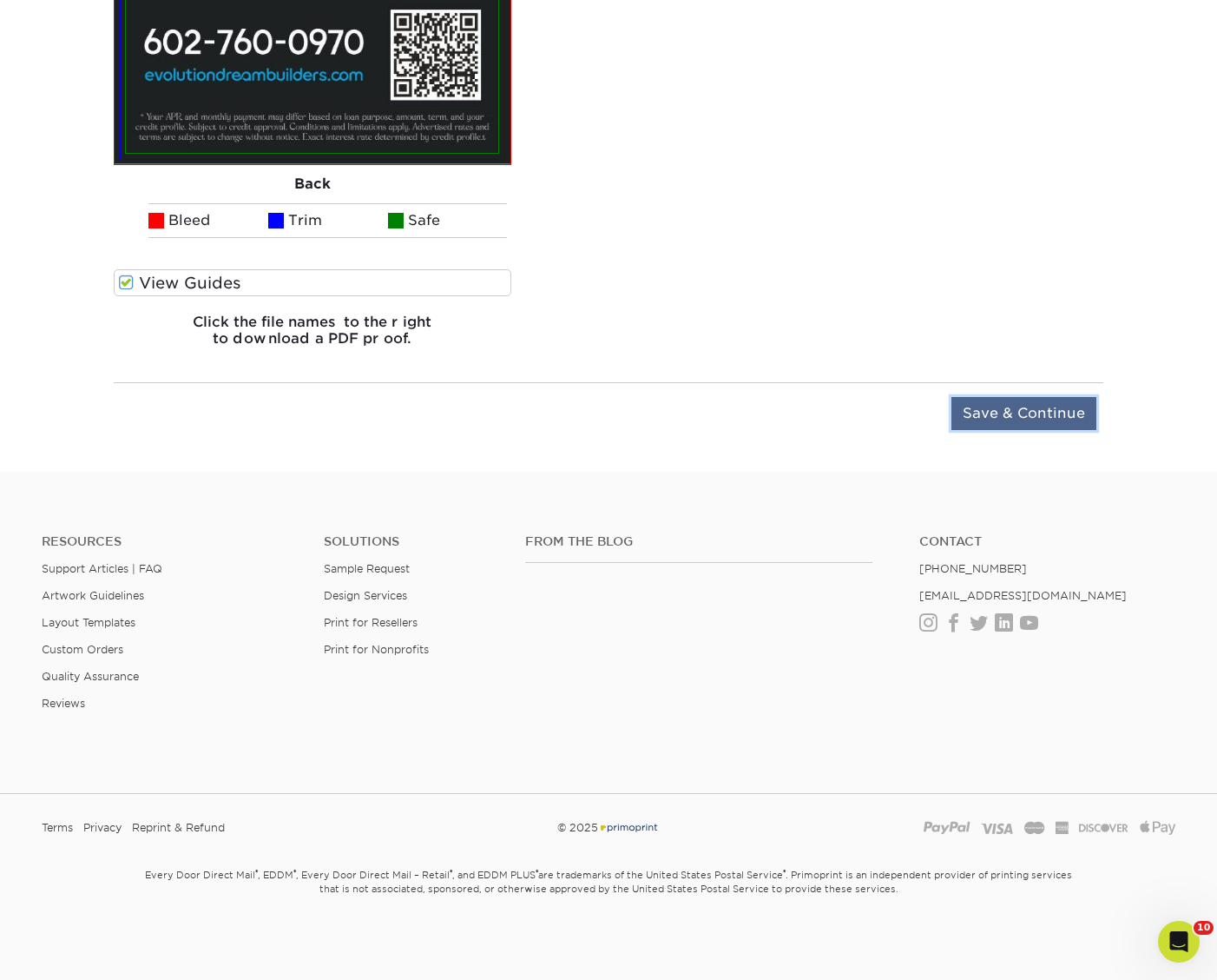
click at [1005, 418] on input "Save & Continue" at bounding box center [1024, 414] width 145 height 33
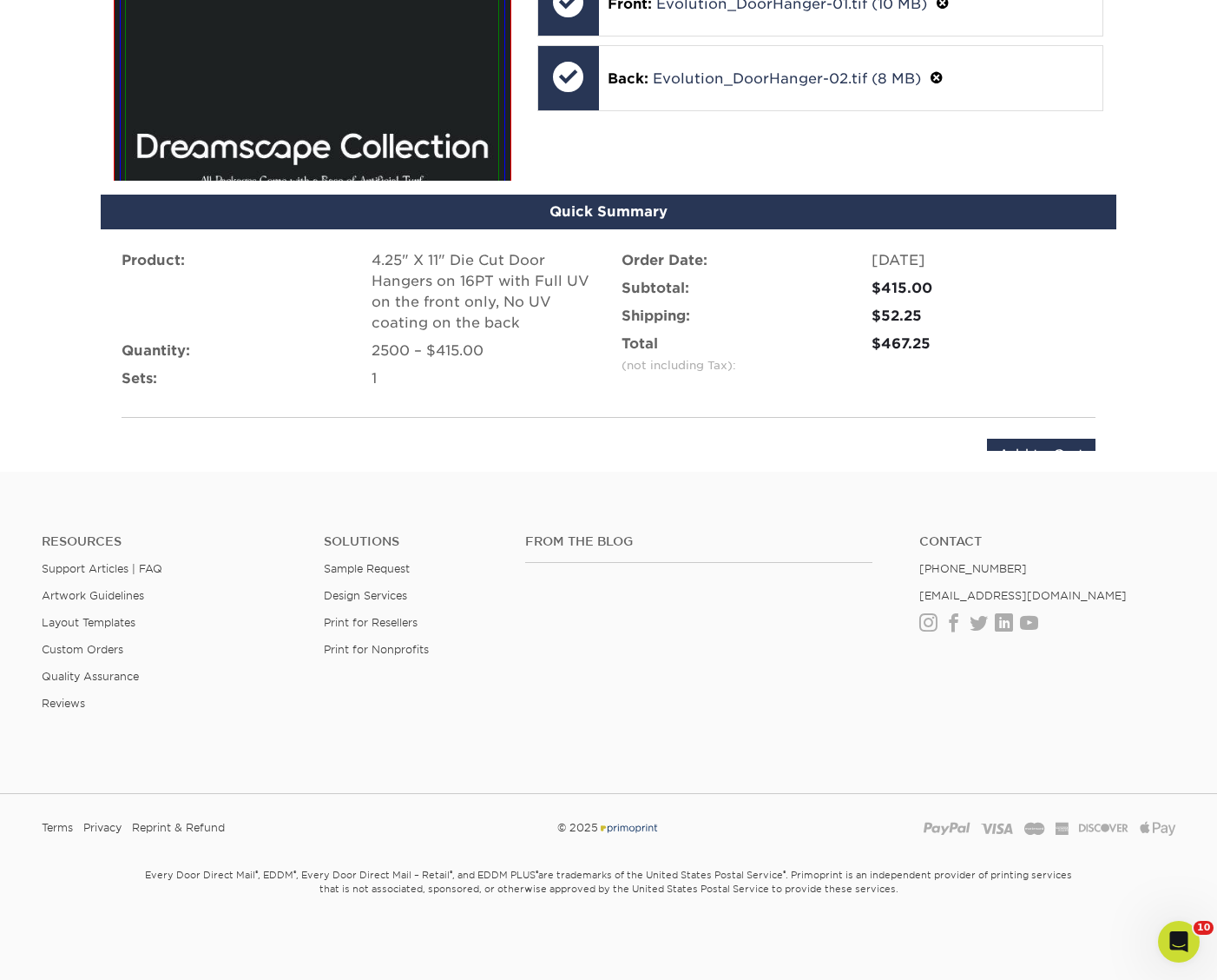
scroll to position [991, 0]
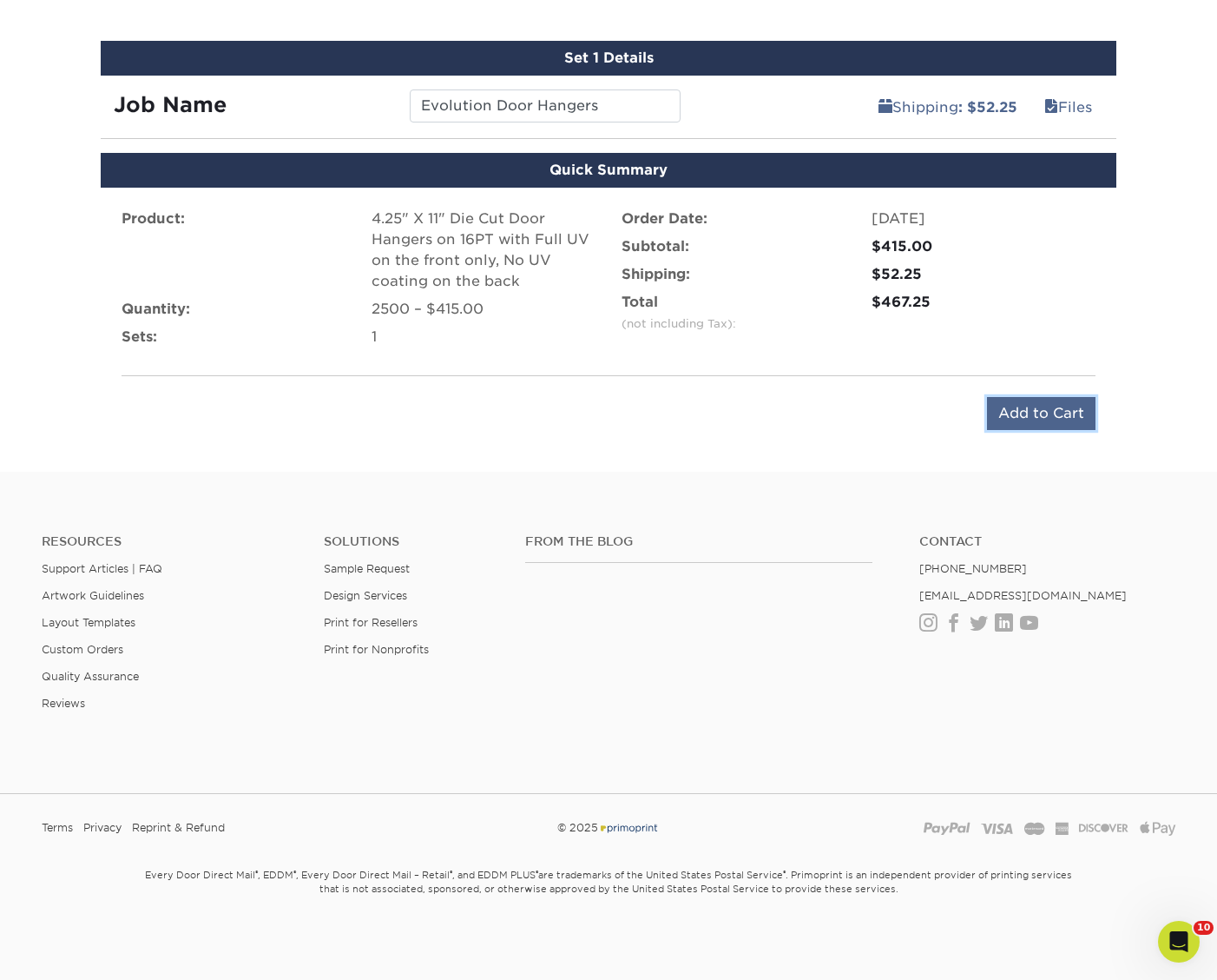
click at [1013, 418] on input "Add to Cart" at bounding box center [1041, 414] width 108 height 33
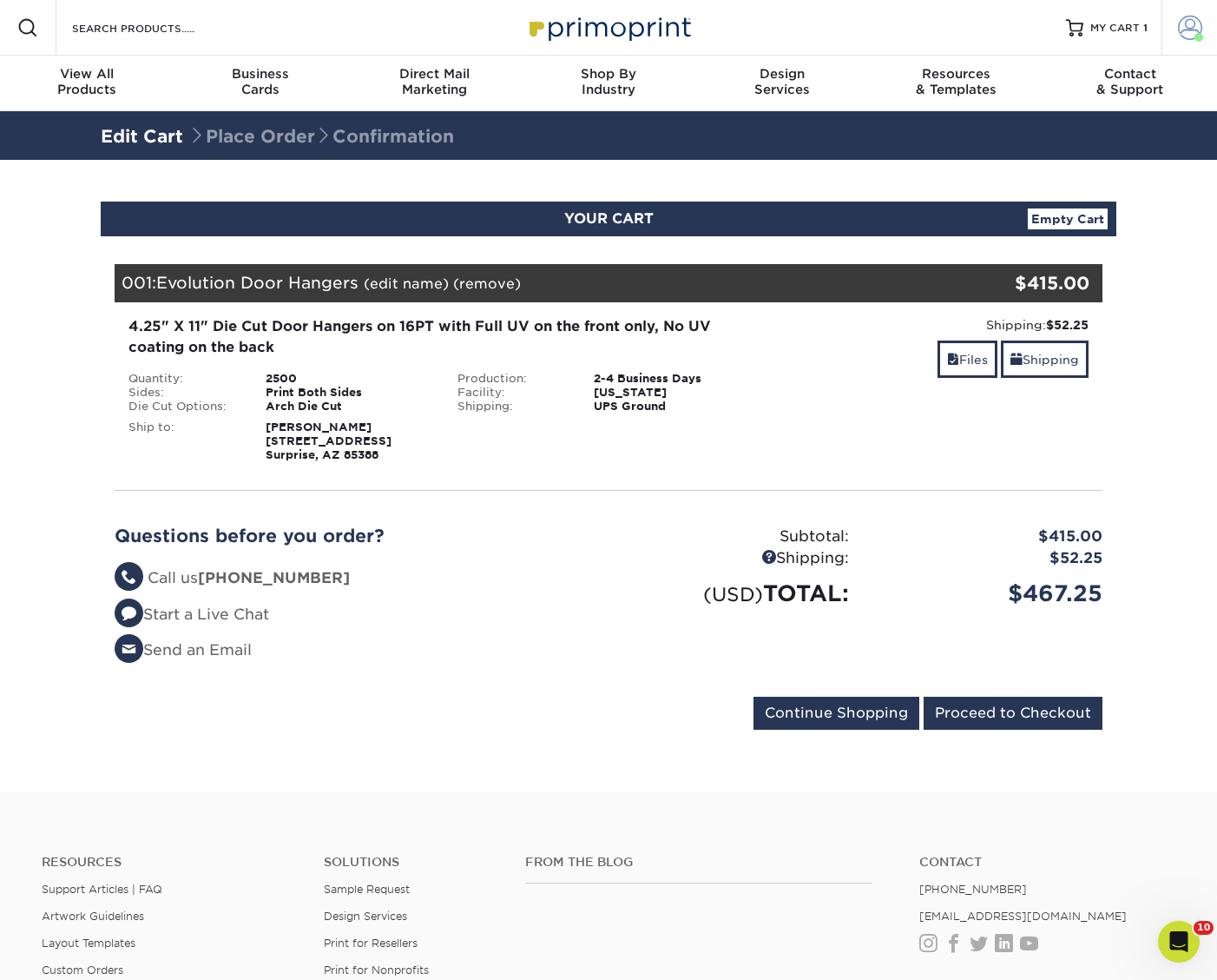
click at [1180, 32] on span at bounding box center [1190, 28] width 24 height 24
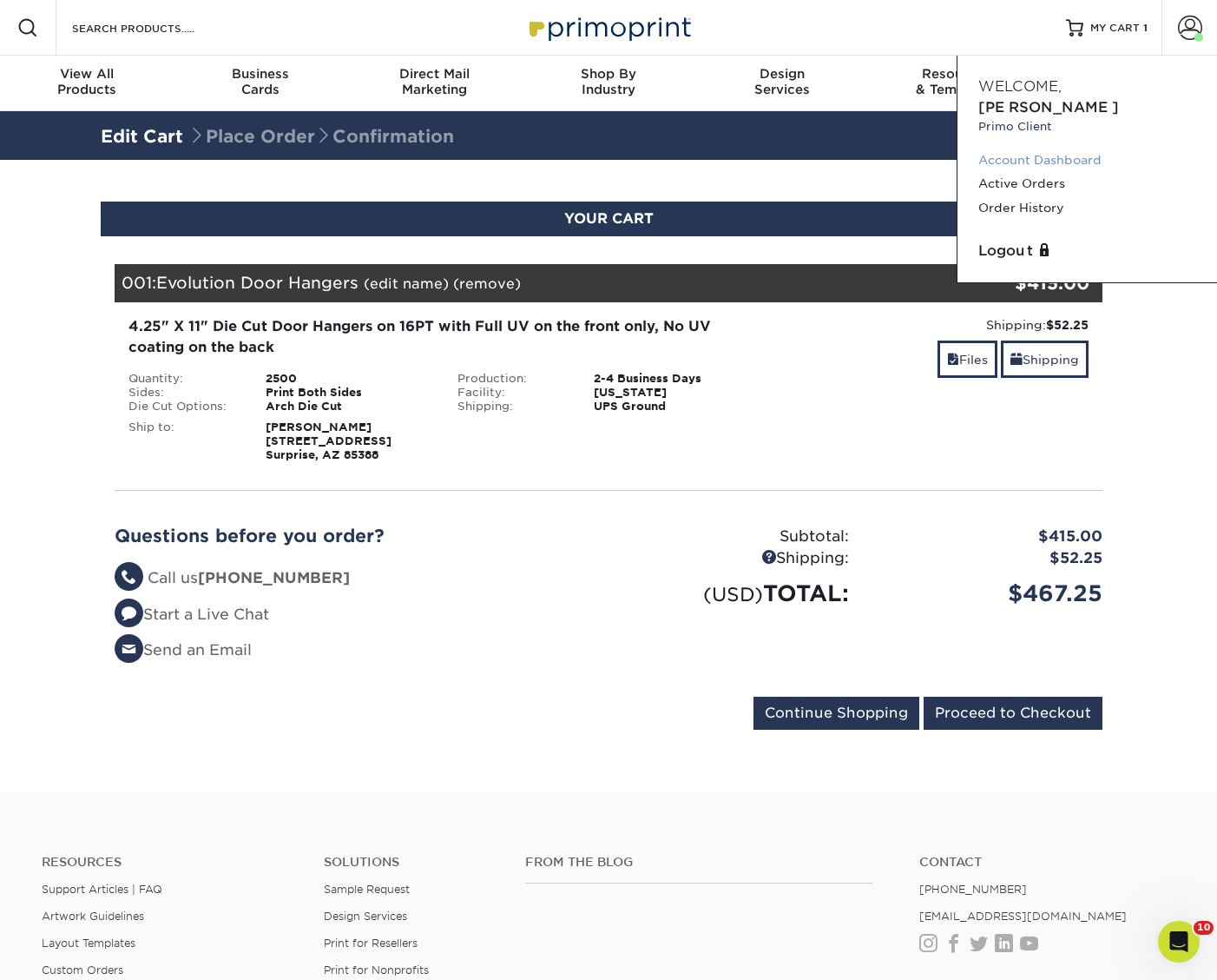
click at [1037, 148] on link "Account Dashboard" at bounding box center [1087, 159] width 218 height 23
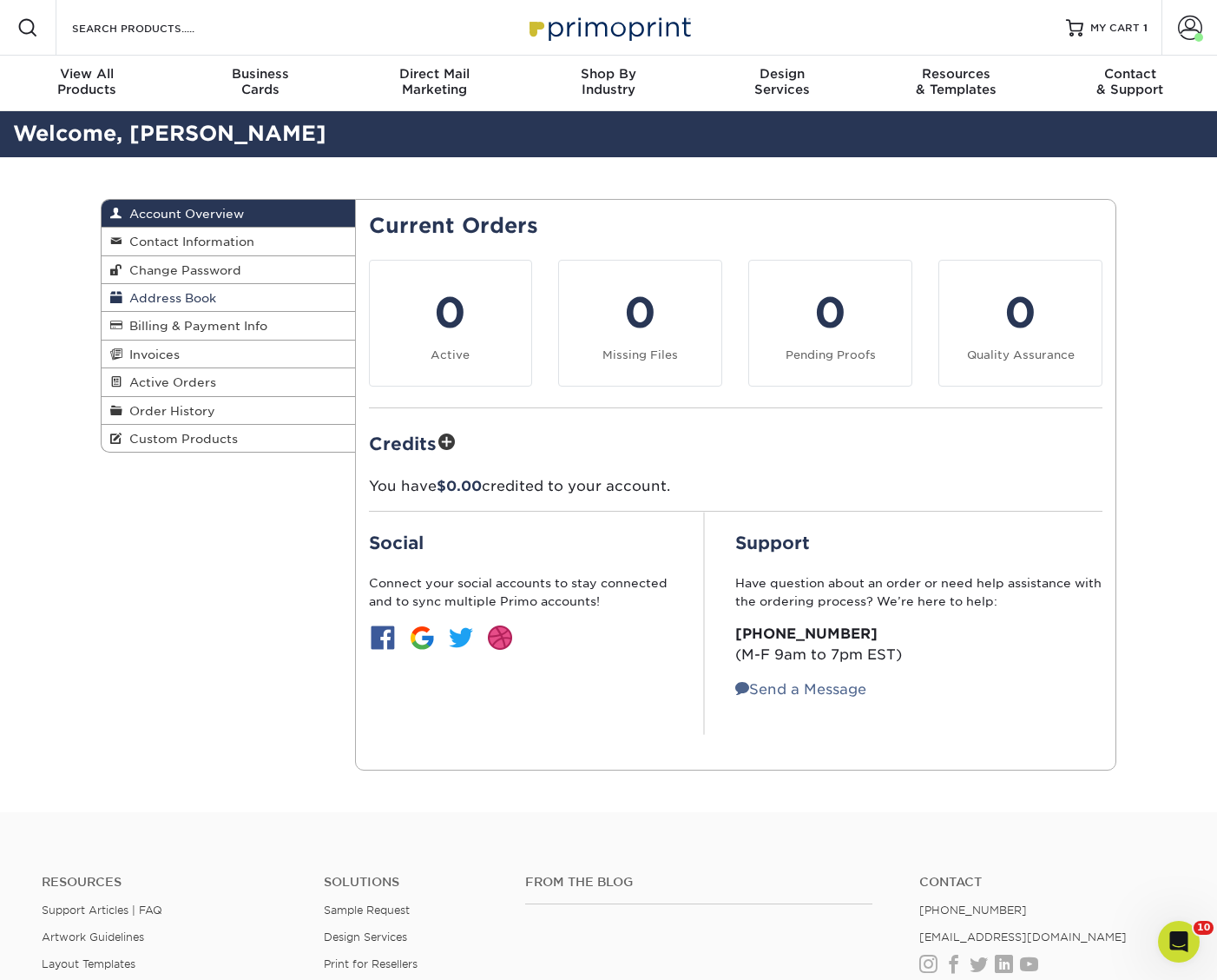
click at [207, 299] on span "Address Book" at bounding box center [169, 298] width 94 height 14
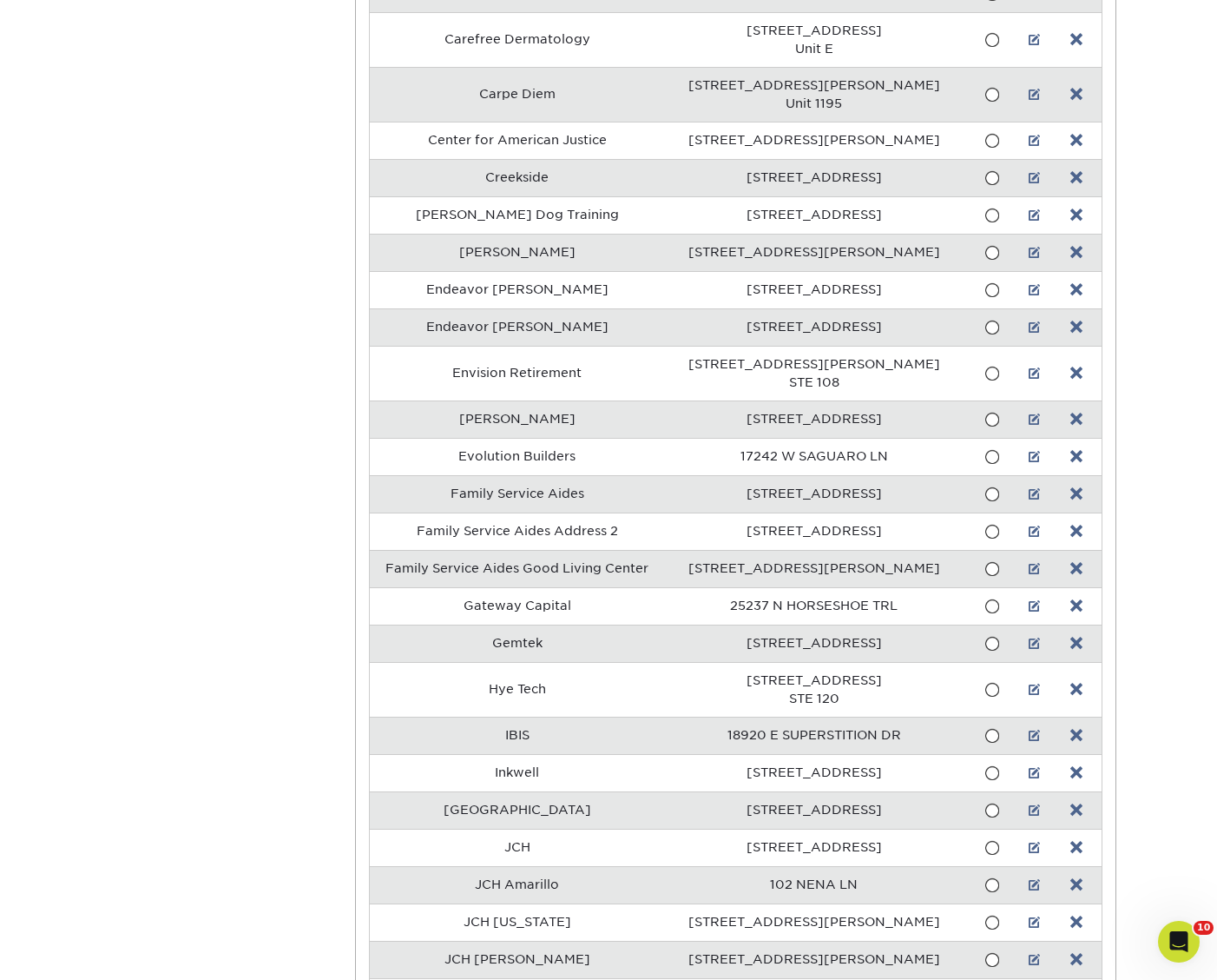
scroll to position [986, 0]
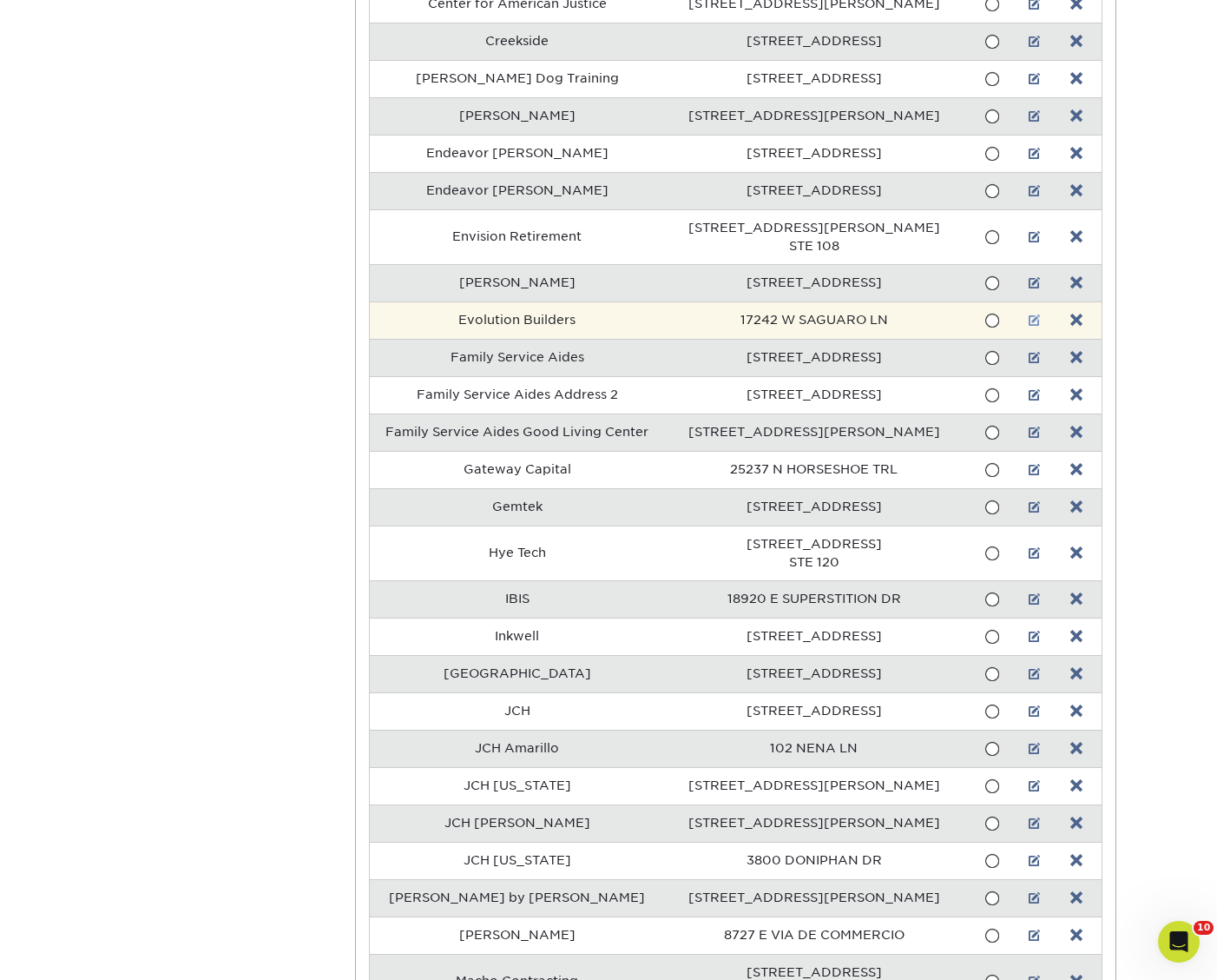
click at [1030, 321] on link at bounding box center [1034, 320] width 12 height 14
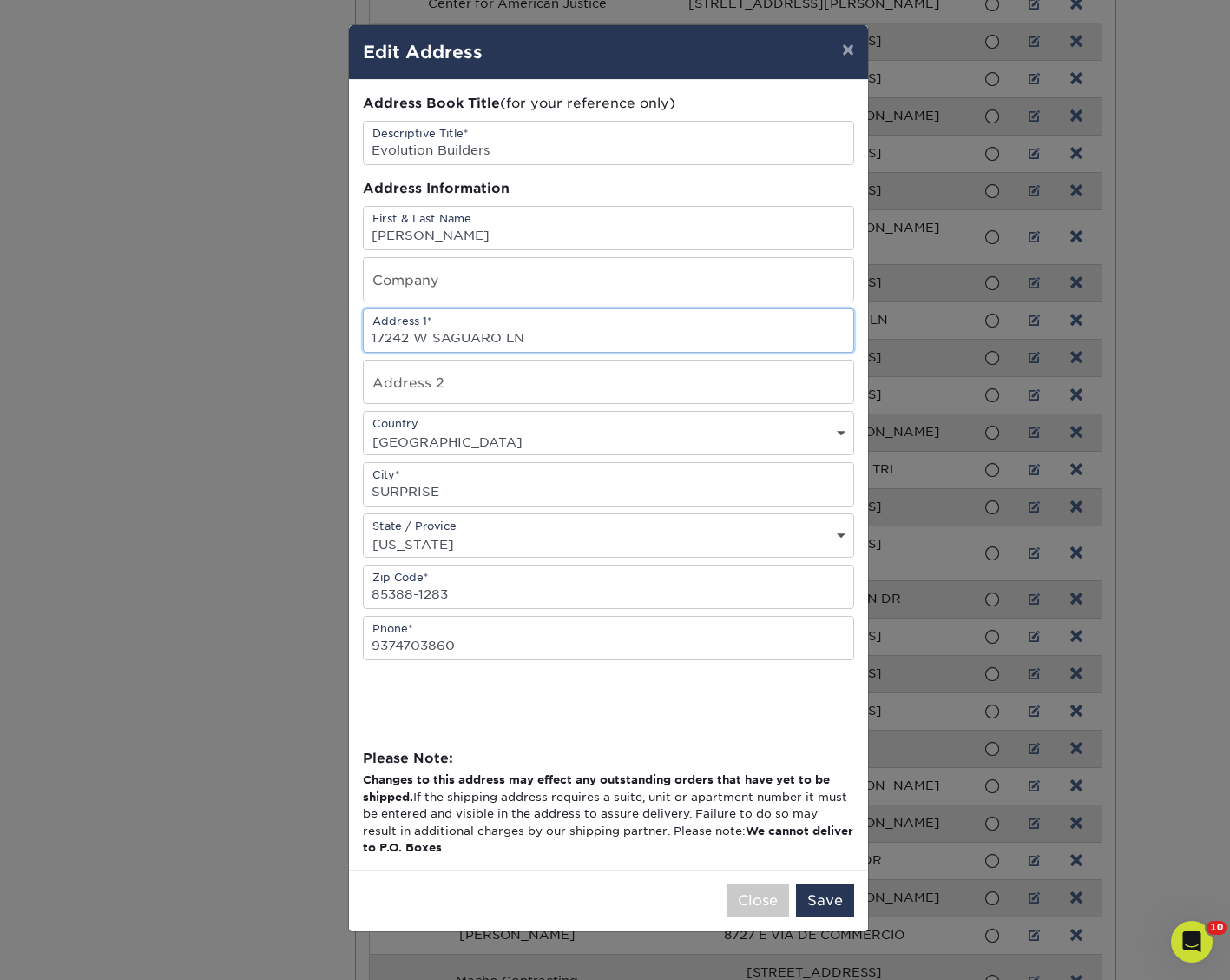
click at [495, 338] on input "17242 W SAGUARO LN" at bounding box center [608, 330] width 489 height 43
paste input "9946 W Minnezona Ave"
type input "19946 W Minnezona Ave"
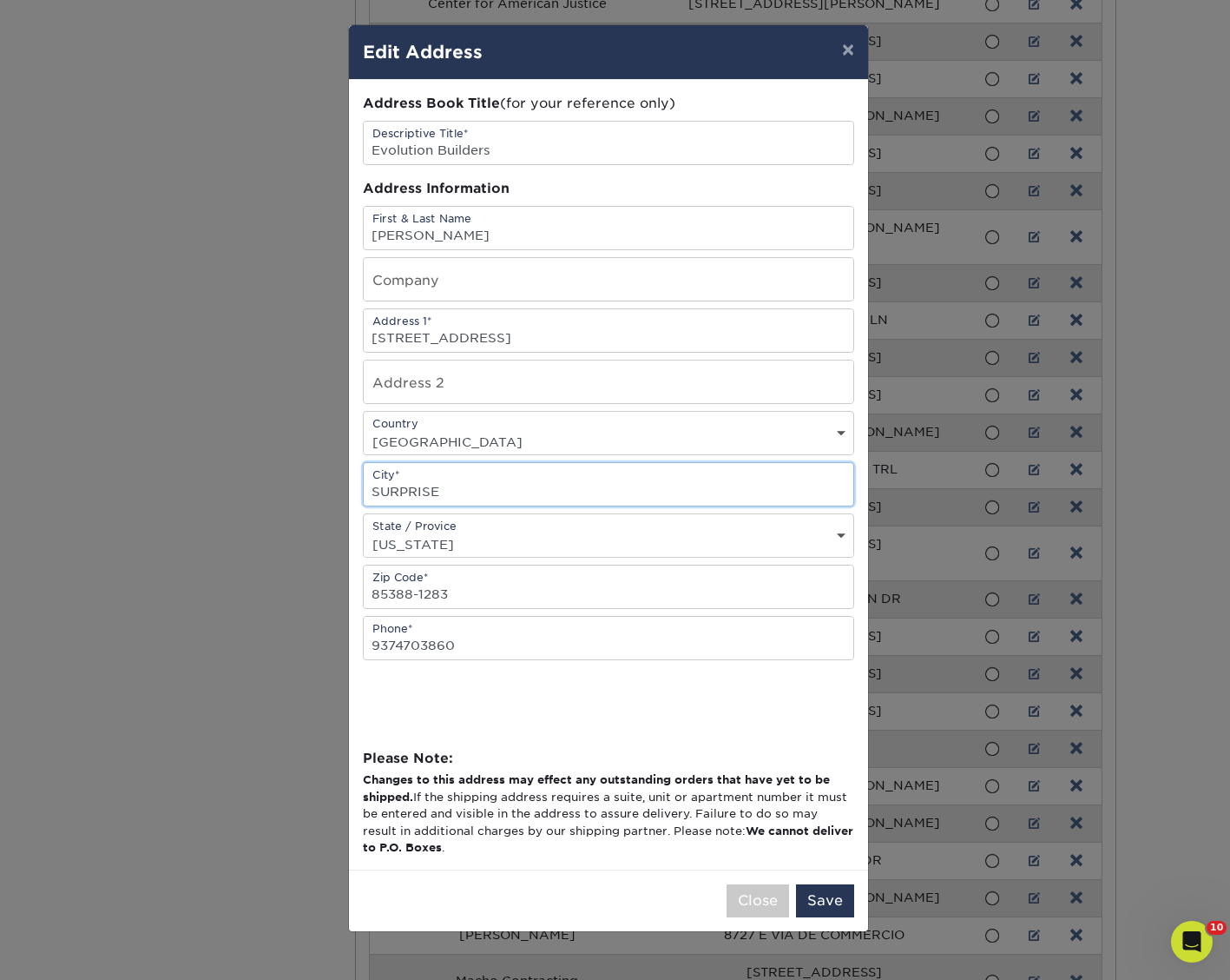
click at [492, 482] on input "SURPRISE" at bounding box center [608, 484] width 489 height 43
paste input "Litchfield Park"
type input "Litchfield Park"
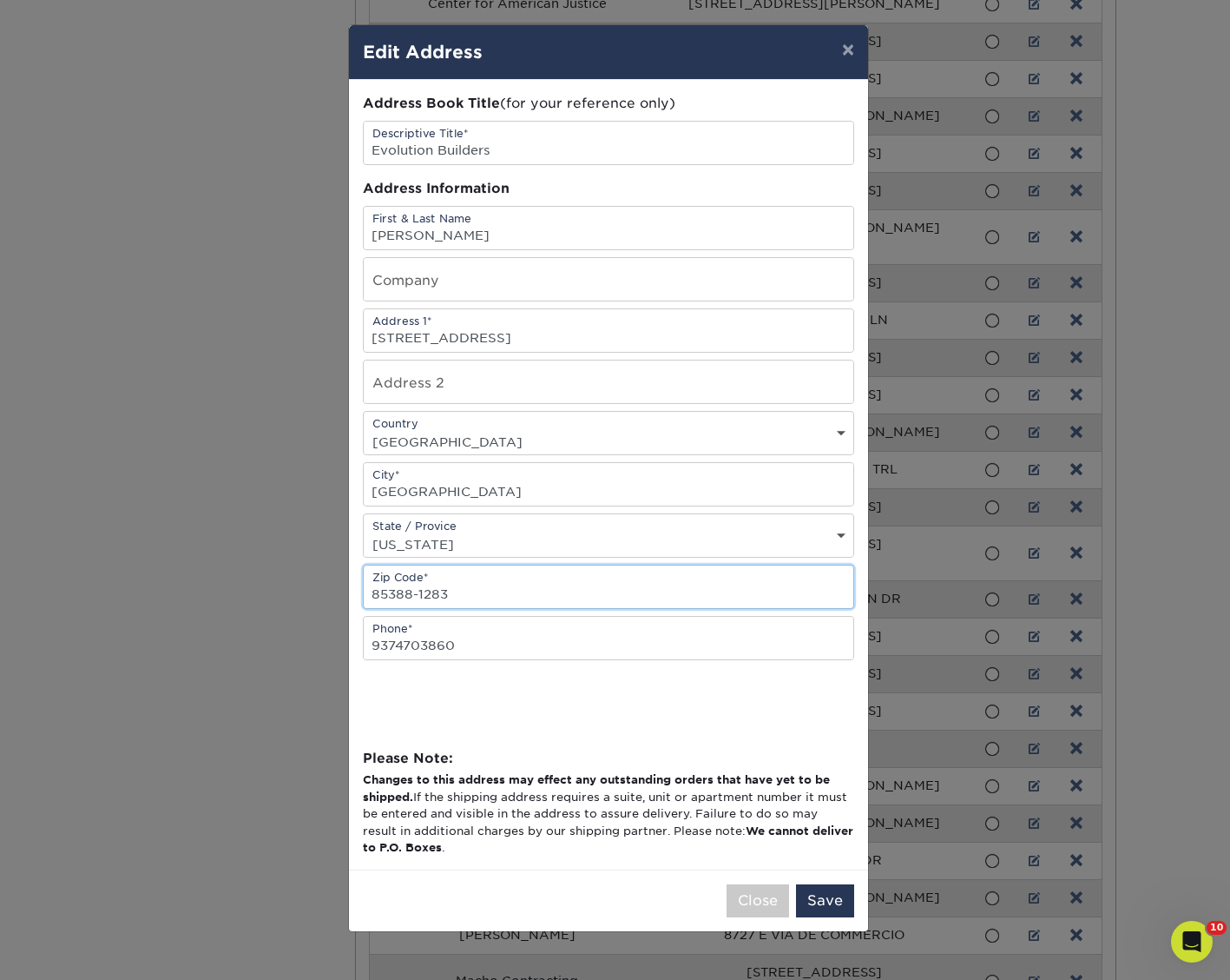
click at [456, 589] on input "85388-1283" at bounding box center [608, 587] width 489 height 43
paste input "40"
type input "85340"
click at [817, 892] on button "Save" at bounding box center [825, 900] width 58 height 33
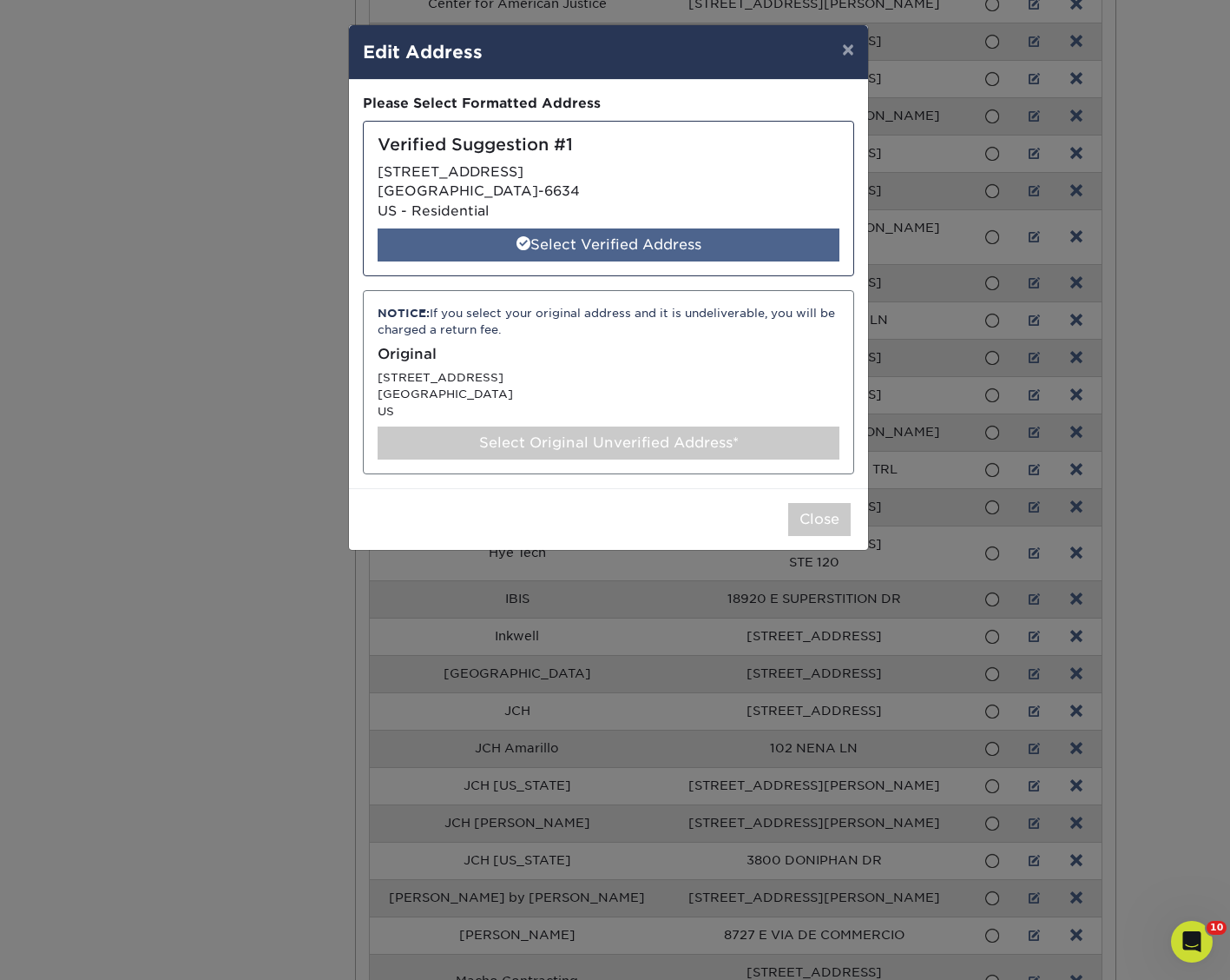
click at [719, 249] on div "Select Verified Address" at bounding box center [608, 245] width 462 height 33
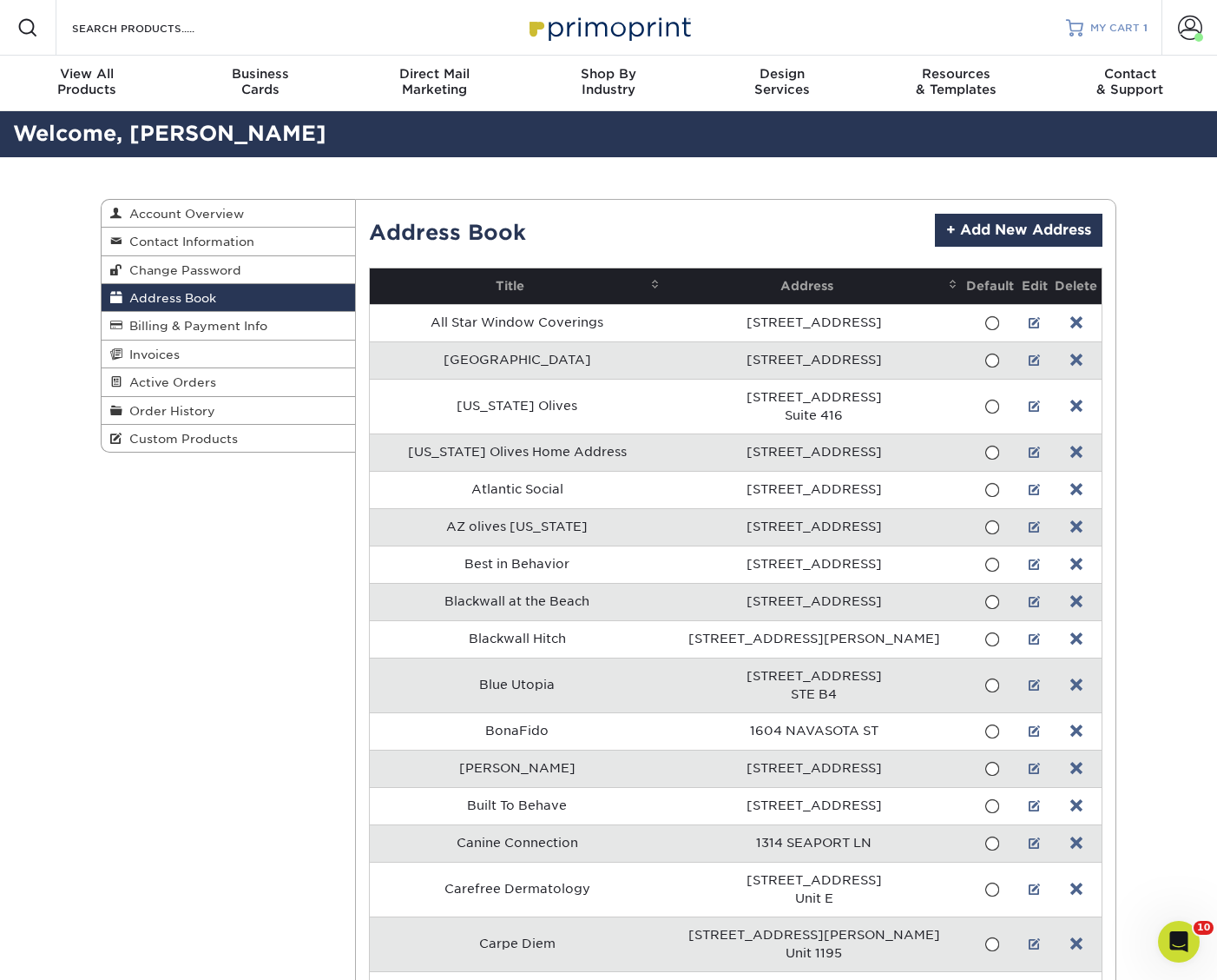
click at [1111, 16] on link "MY CART 1" at bounding box center [1107, 28] width 82 height 56
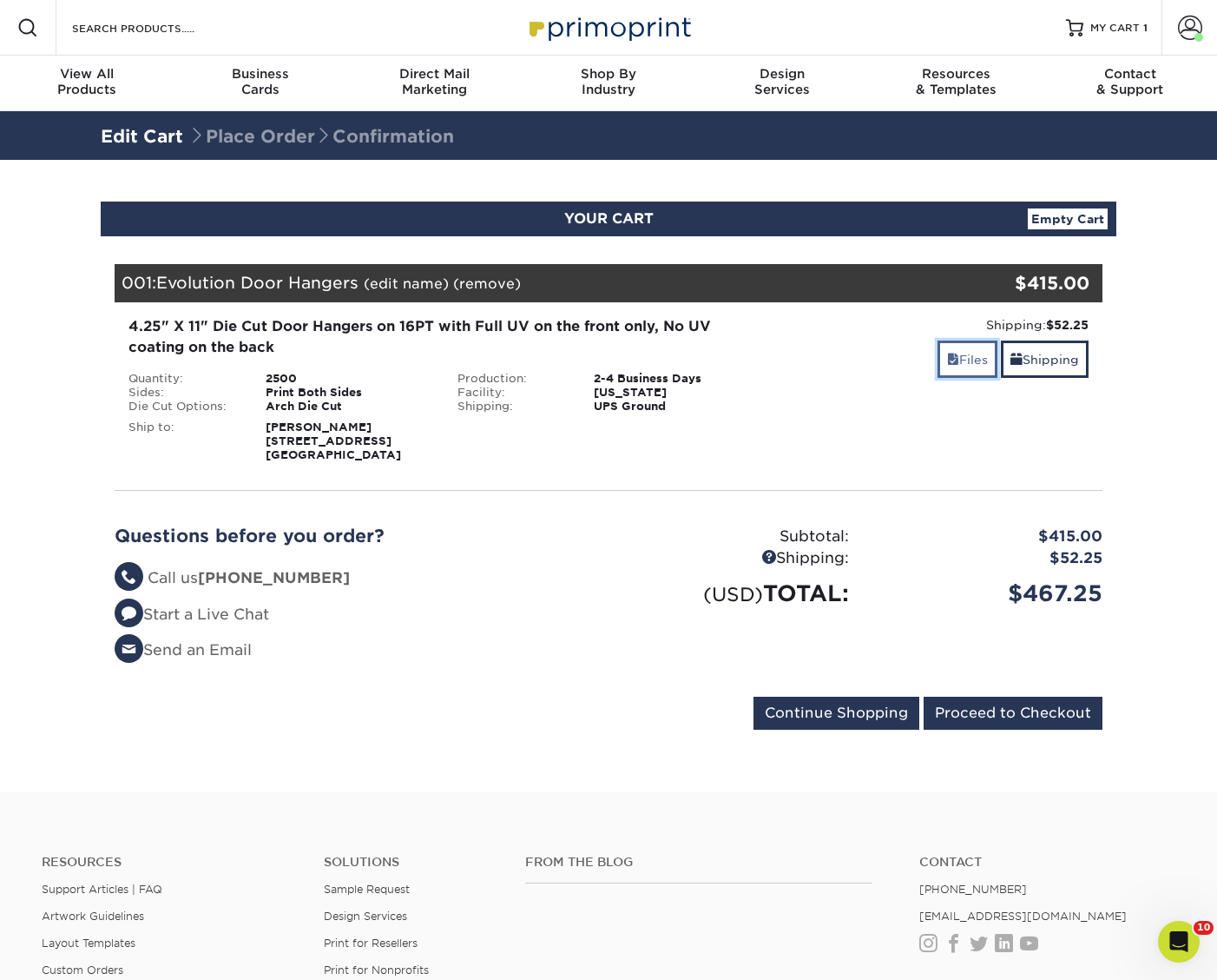
click at [975, 359] on link "Files" at bounding box center [968, 359] width 60 height 37
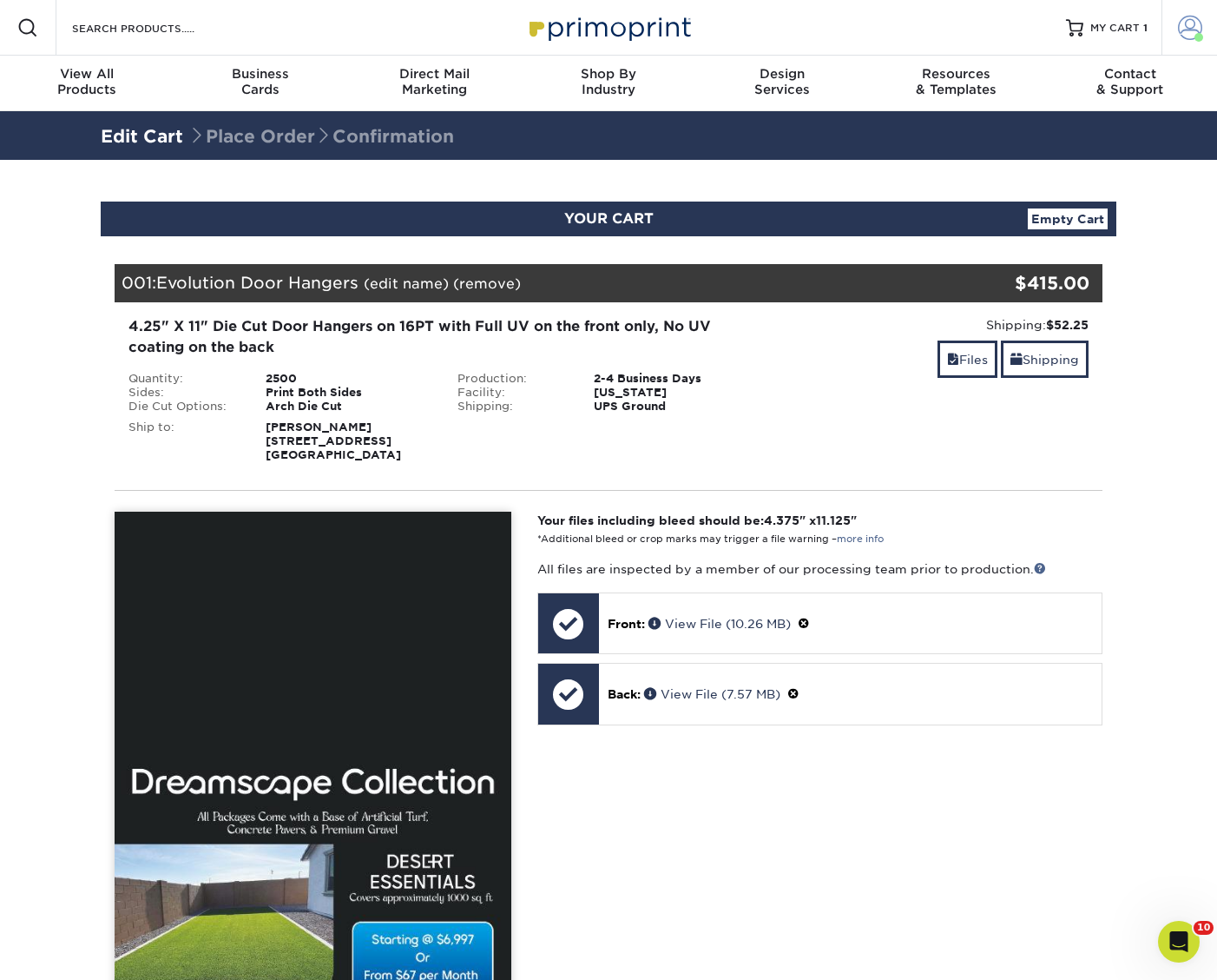
click at [1189, 34] on span at bounding box center [1190, 28] width 24 height 24
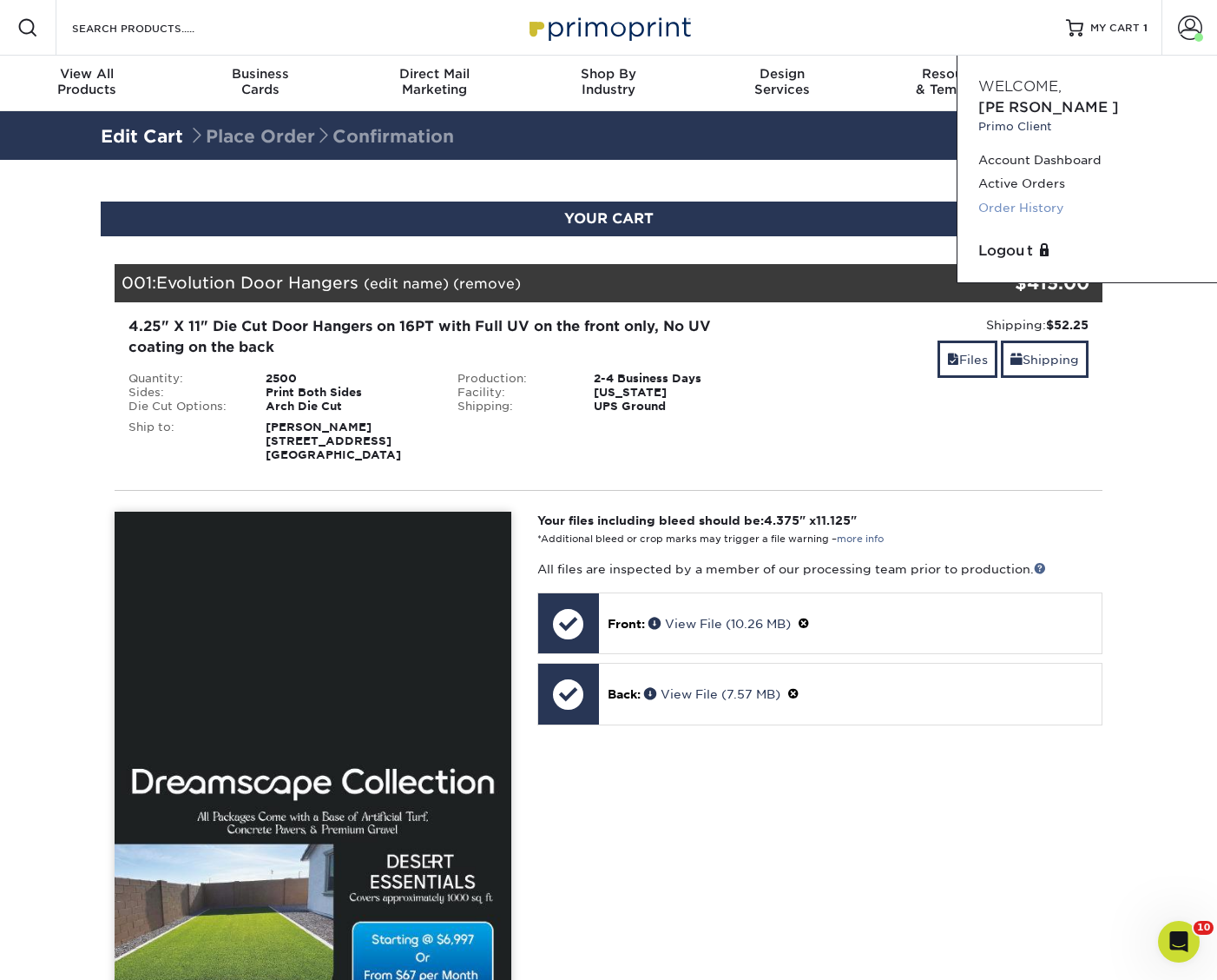
click at [1033, 197] on link "Order History" at bounding box center [1087, 208] width 218 height 23
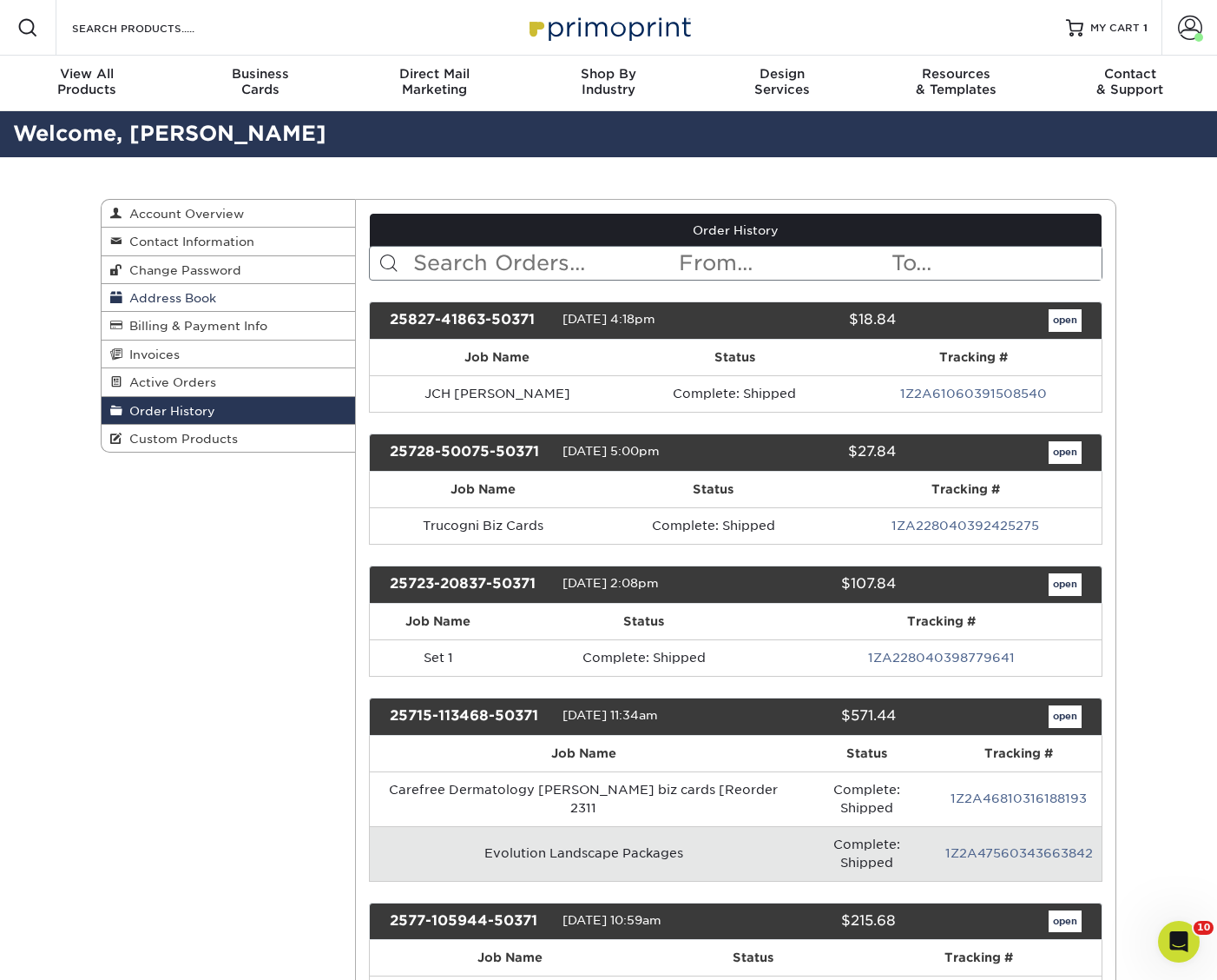
click at [195, 293] on span "Address Book" at bounding box center [169, 298] width 94 height 14
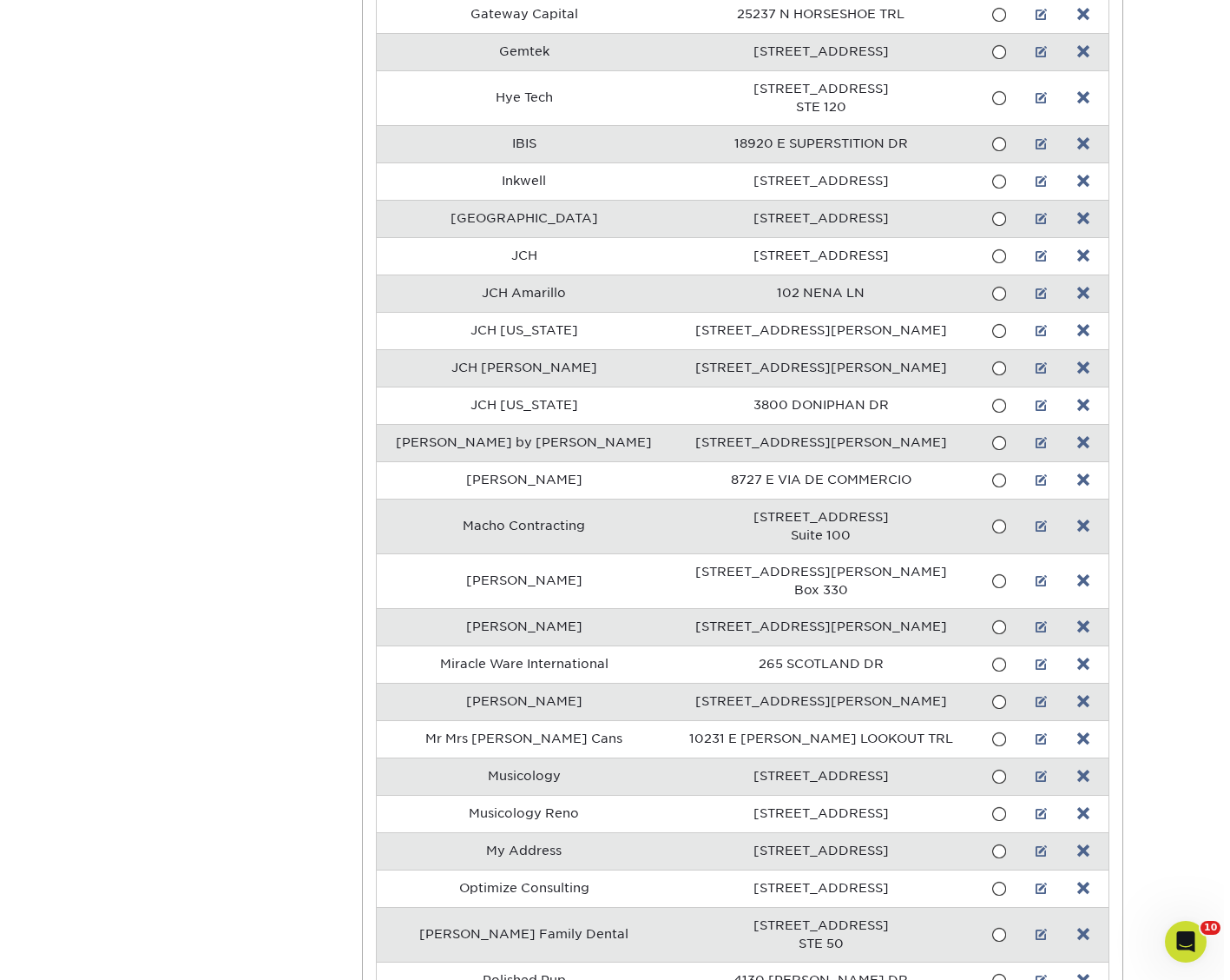
scroll to position [1145, 0]
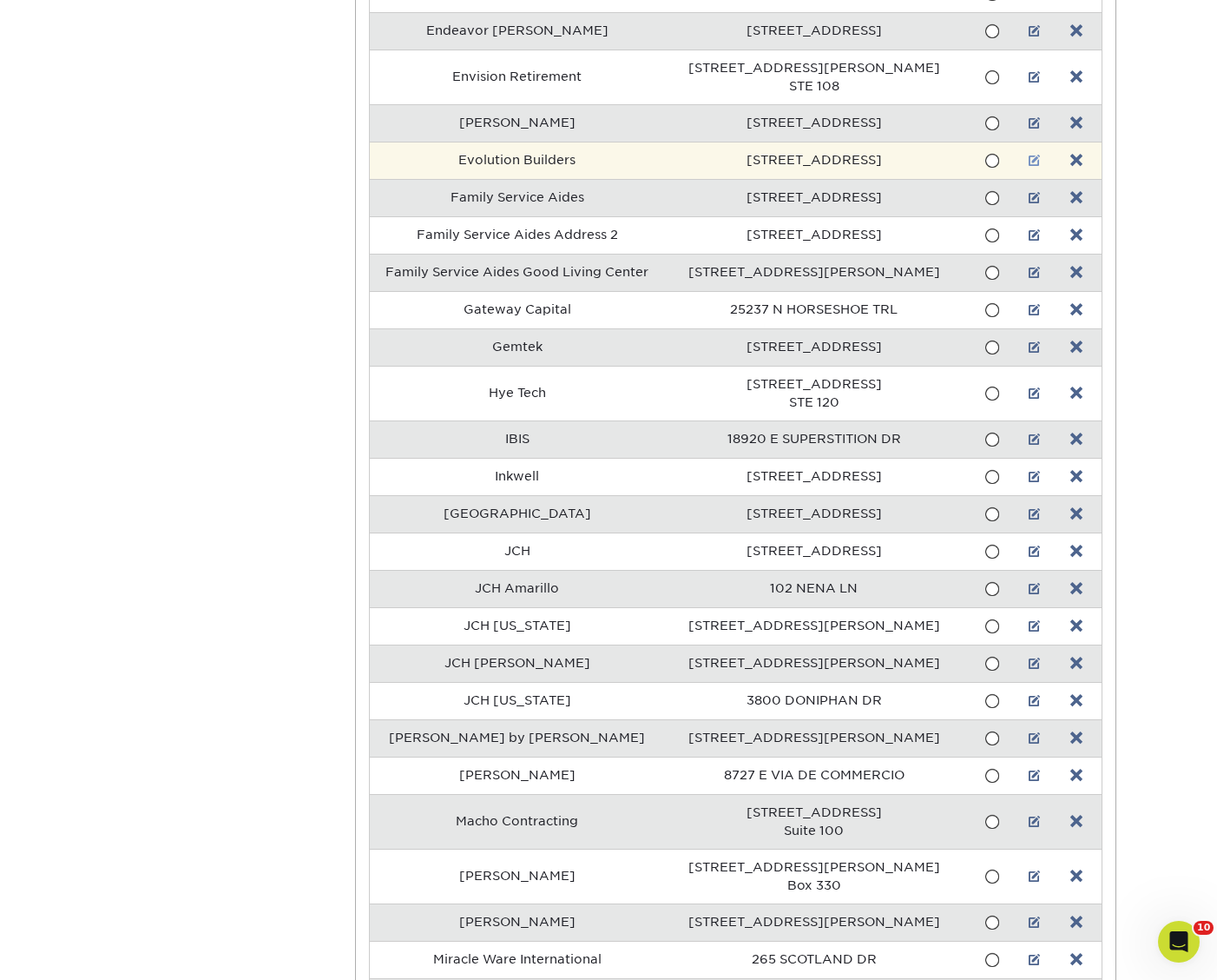
click at [1029, 158] on link at bounding box center [1034, 160] width 12 height 14
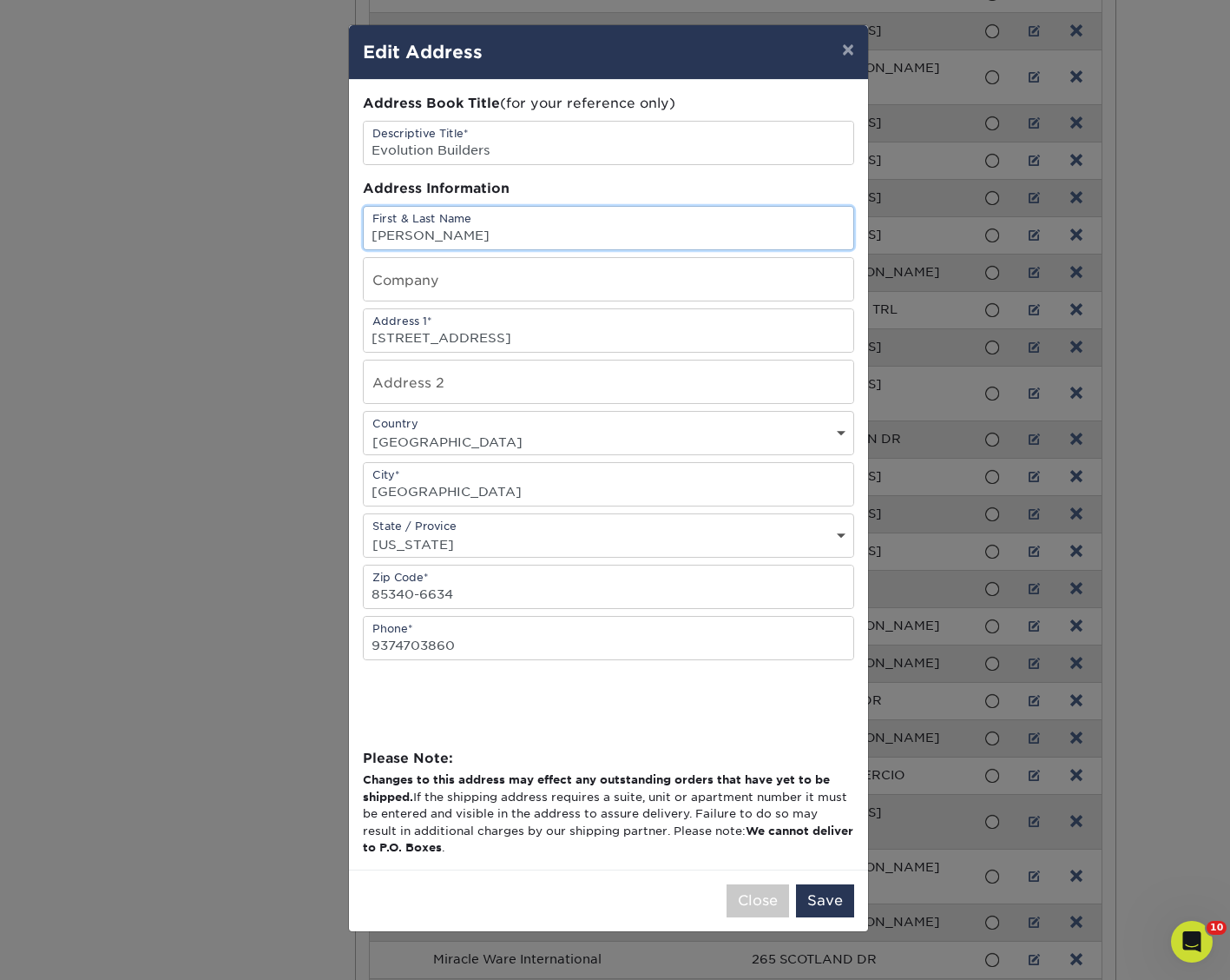
click at [523, 244] on input "[PERSON_NAME]" at bounding box center [608, 228] width 489 height 43
click at [523, 237] on input "[PERSON_NAME]" at bounding box center [608, 228] width 489 height 43
click at [527, 236] on input "[PERSON_NAME]" at bounding box center [608, 228] width 489 height 43
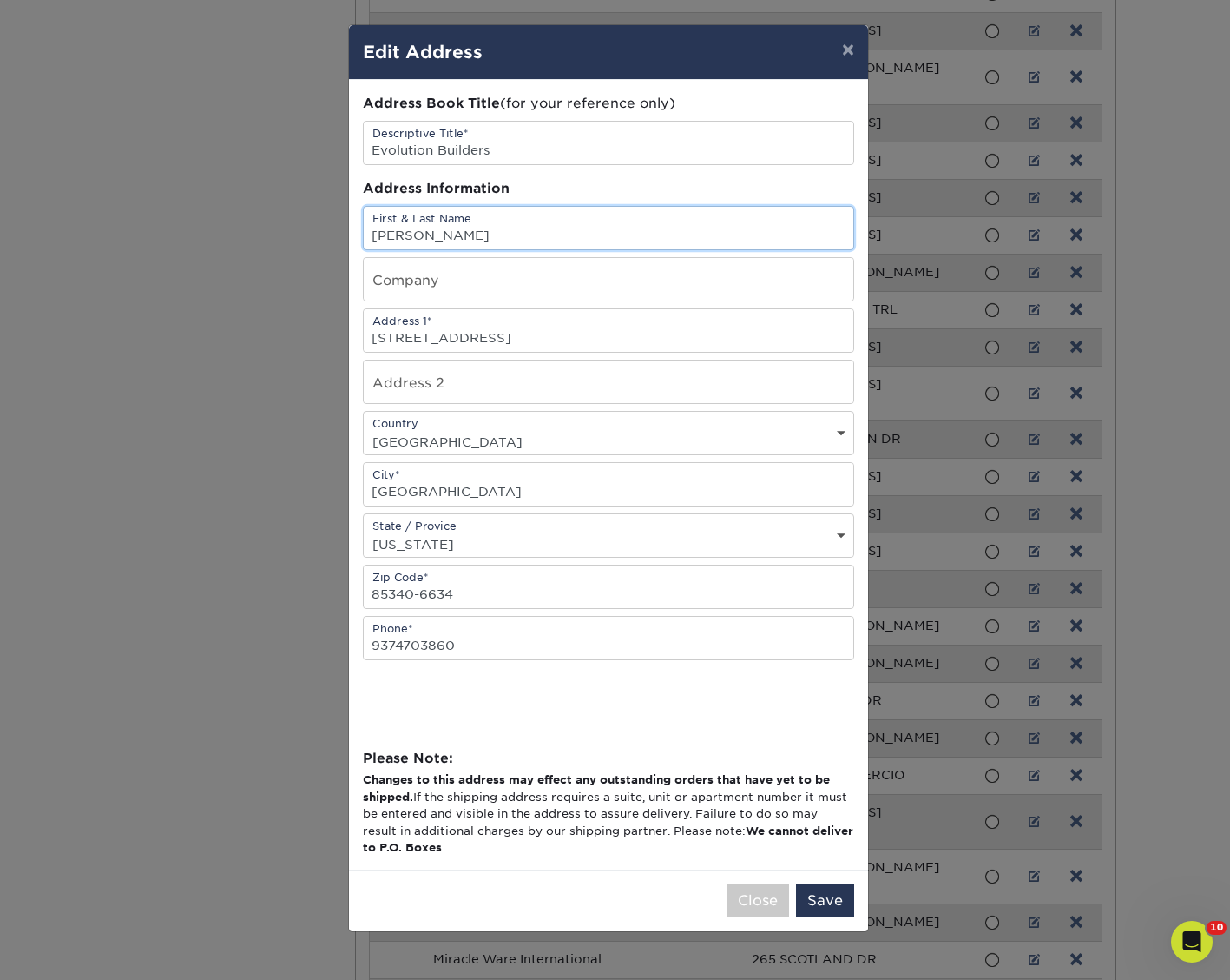
type input "[PERSON_NAME]"
click at [802, 901] on button "Save" at bounding box center [825, 900] width 58 height 33
